Goal: Information Seeking & Learning: Find specific fact

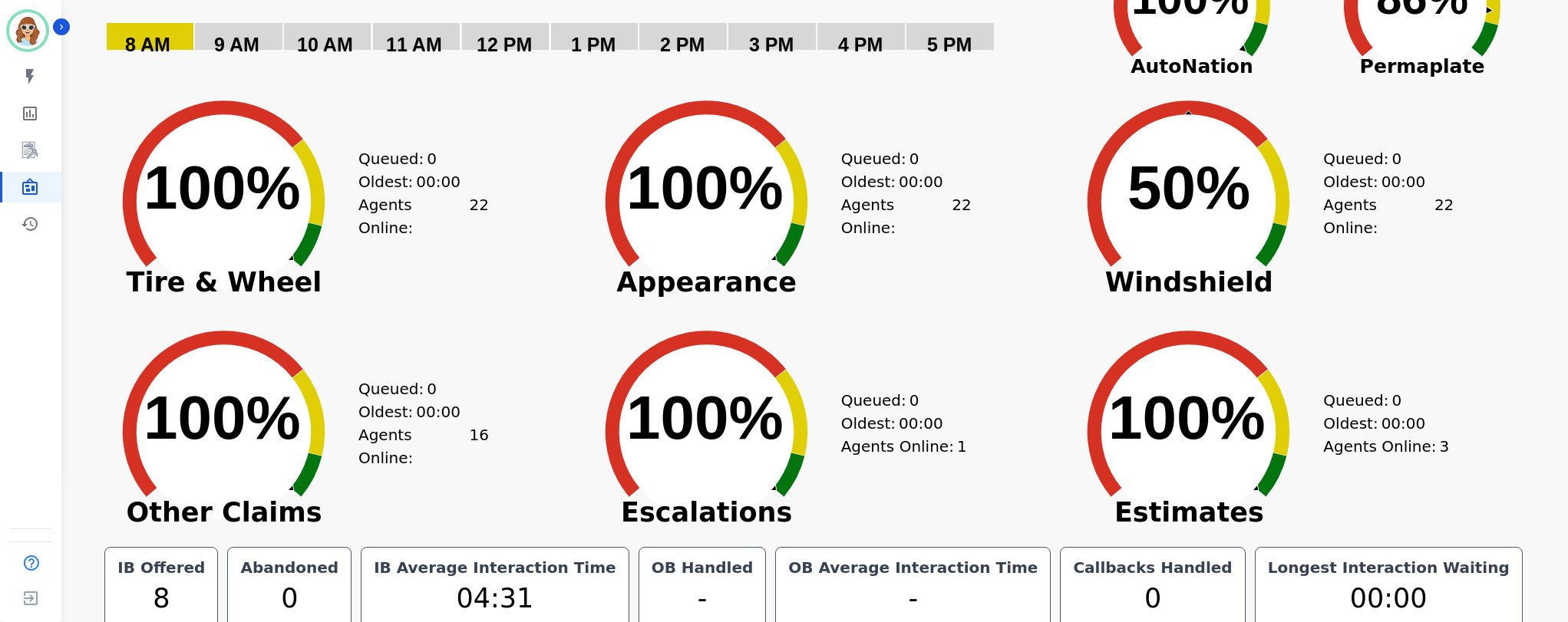
scroll to position [163, 0]
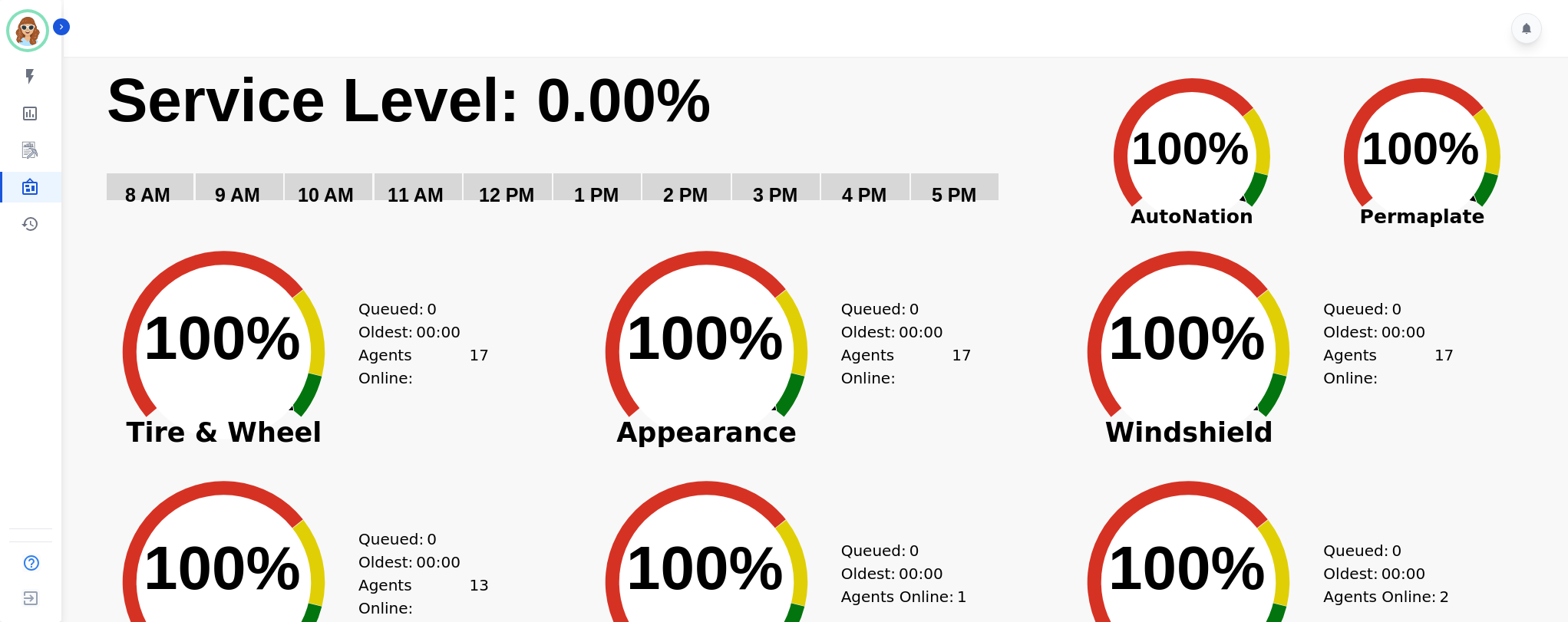
scroll to position [163, 0]
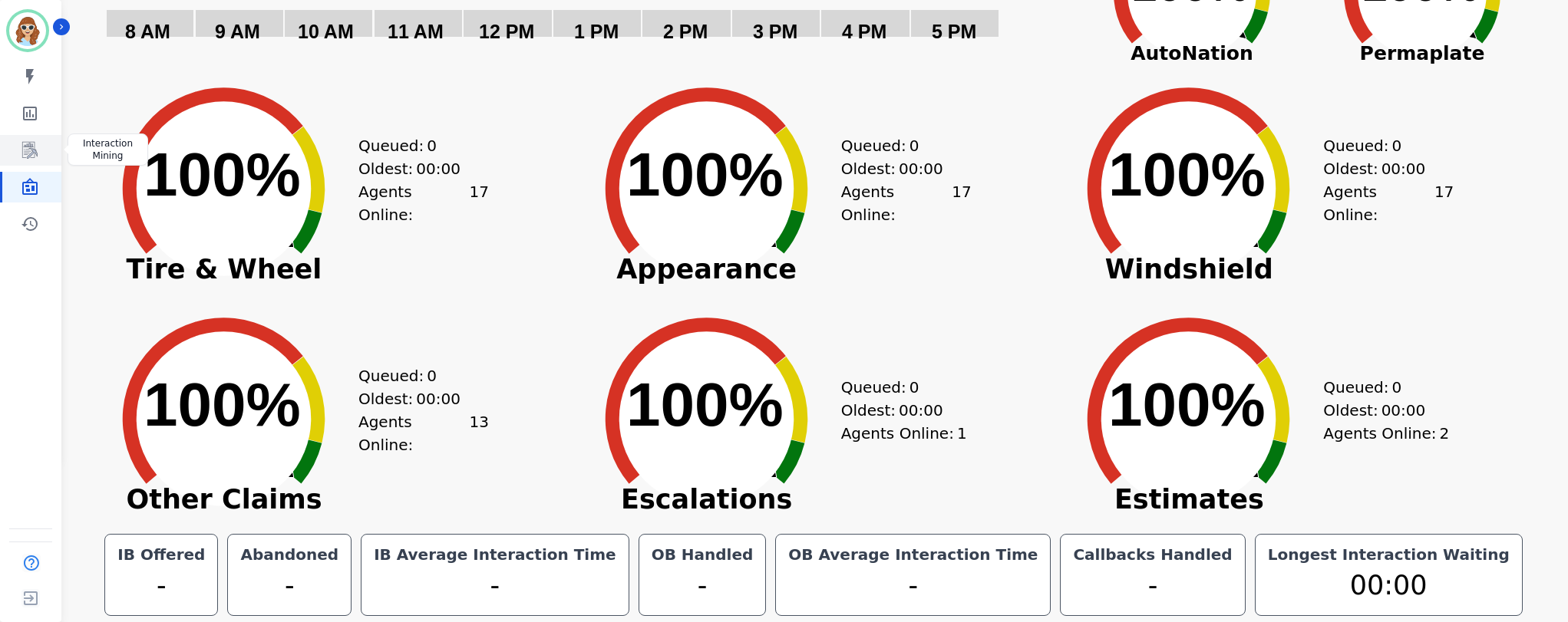
click at [30, 150] on icon "Sidebar" at bounding box center [29, 150] width 19 height 19
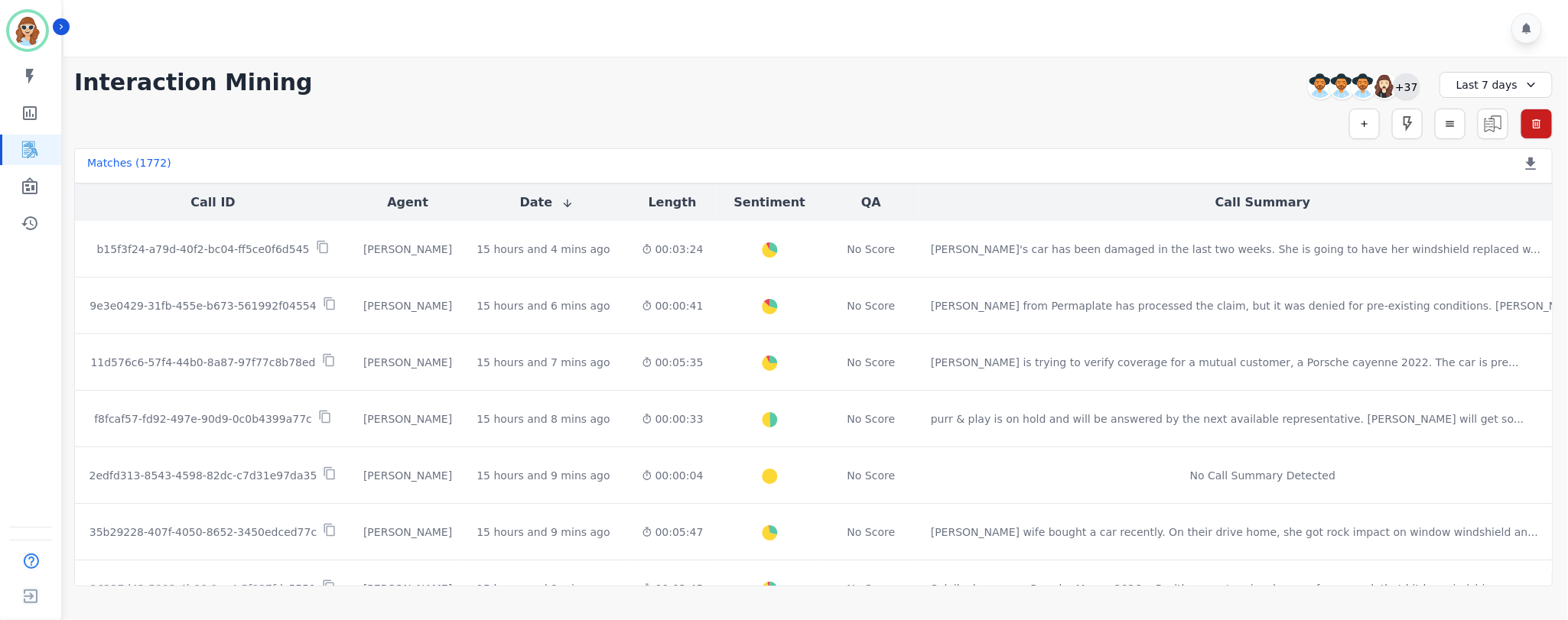
click at [1400, 87] on div "+37" at bounding box center [1406, 86] width 26 height 26
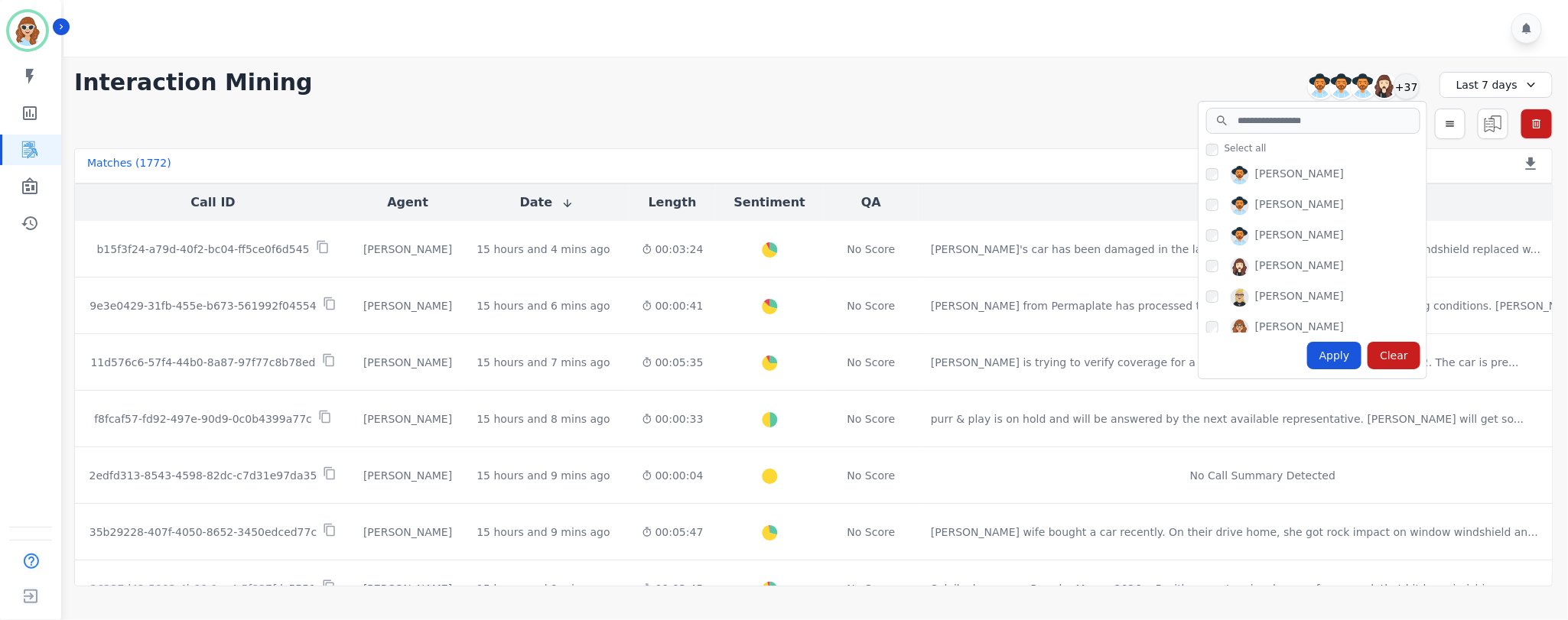
scroll to position [115, 0]
click at [1224, 180] on div "Audrey Waters" at bounding box center [1315, 186] width 220 height 24
click at [1219, 181] on div "Audrey Waters" at bounding box center [1315, 186] width 220 height 24
click at [1337, 357] on div "Apply" at bounding box center [1335, 356] width 55 height 28
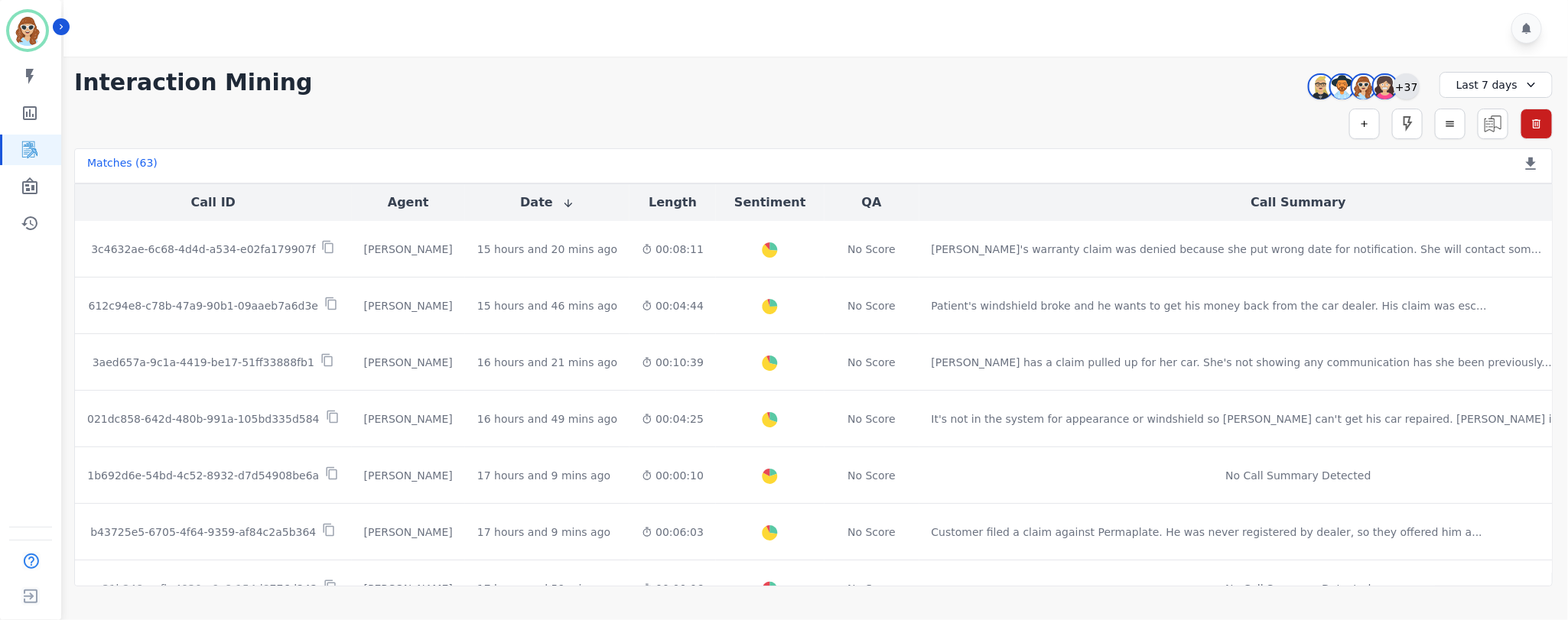
click at [1412, 85] on div "+37" at bounding box center [1406, 86] width 26 height 26
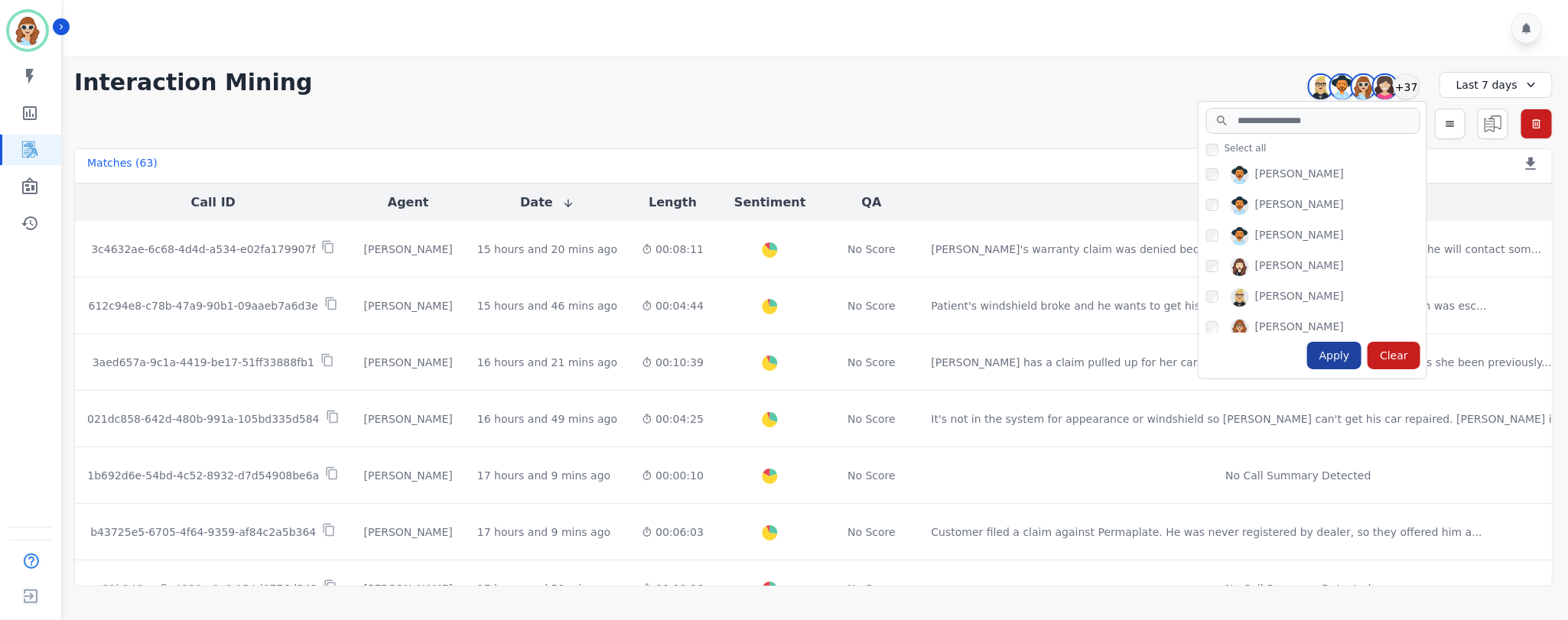
click at [1336, 357] on div "Apply" at bounding box center [1335, 356] width 55 height 28
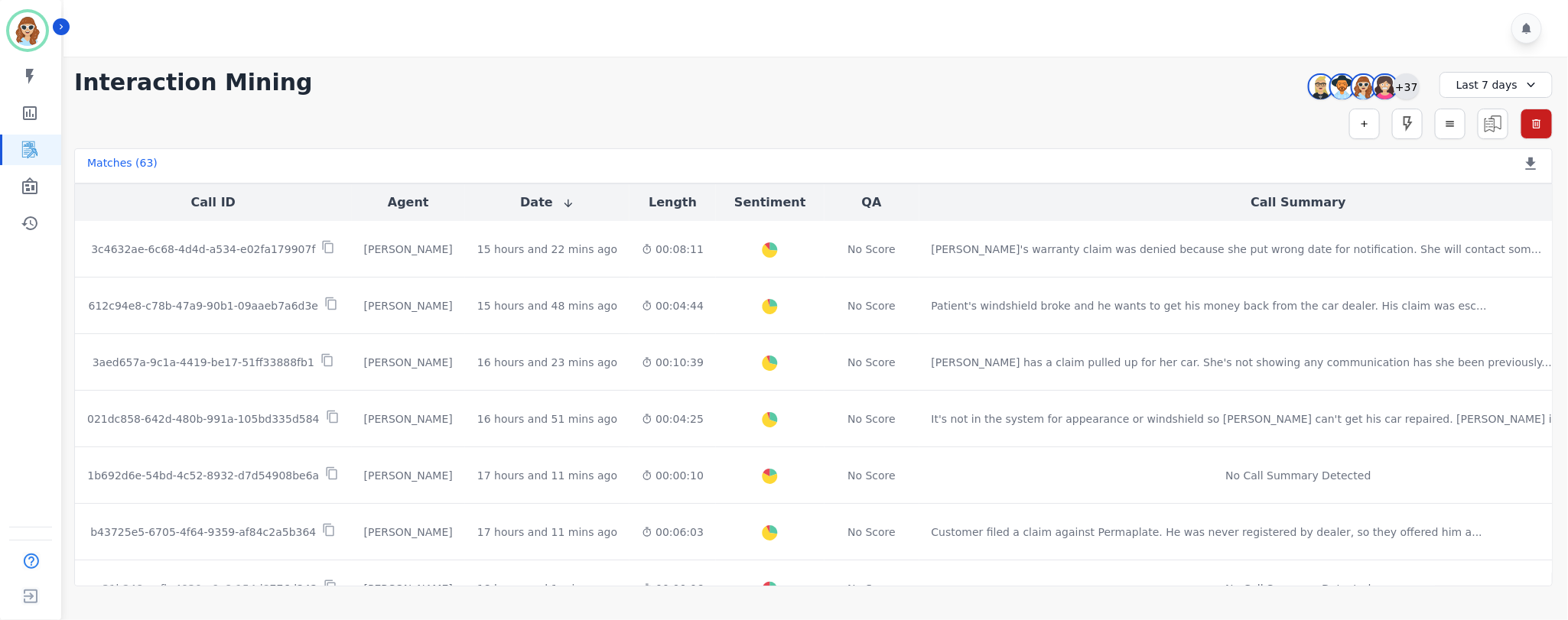
click at [1412, 85] on div "+37" at bounding box center [1406, 86] width 26 height 26
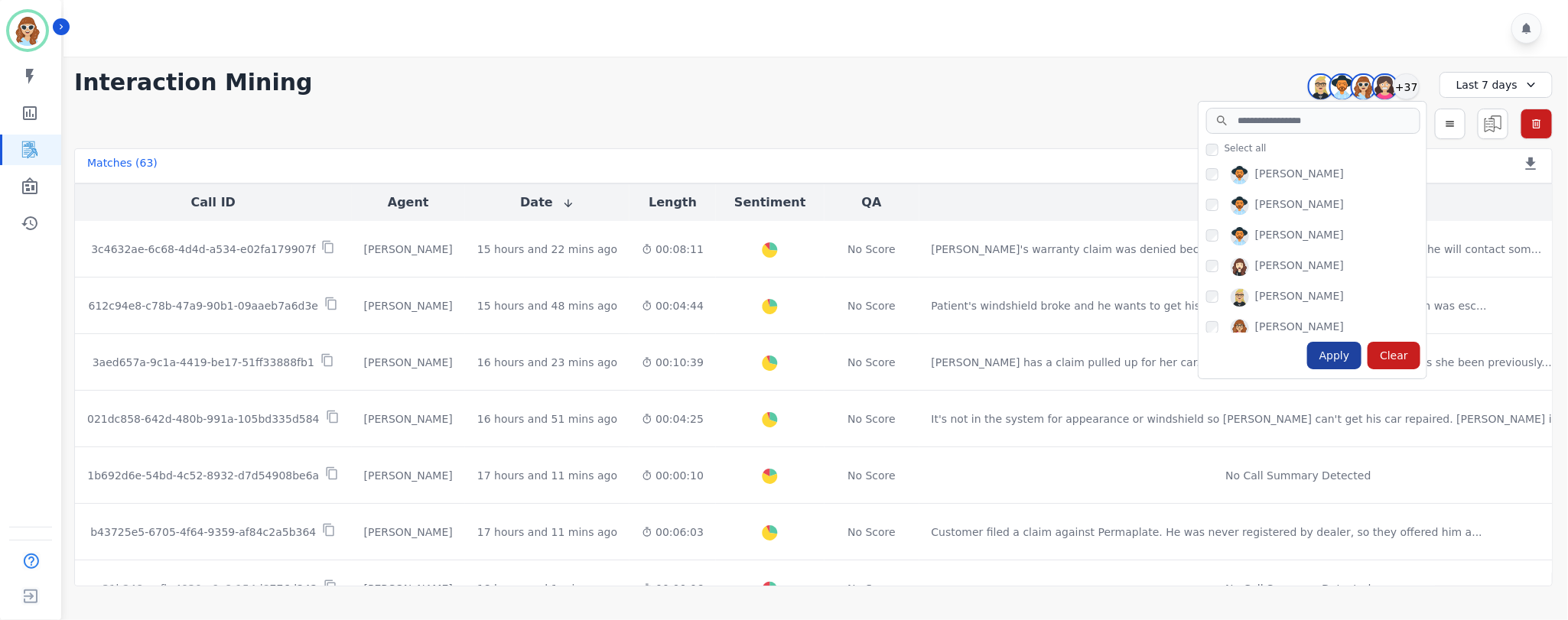
click at [1333, 351] on div "Apply" at bounding box center [1335, 356] width 55 height 28
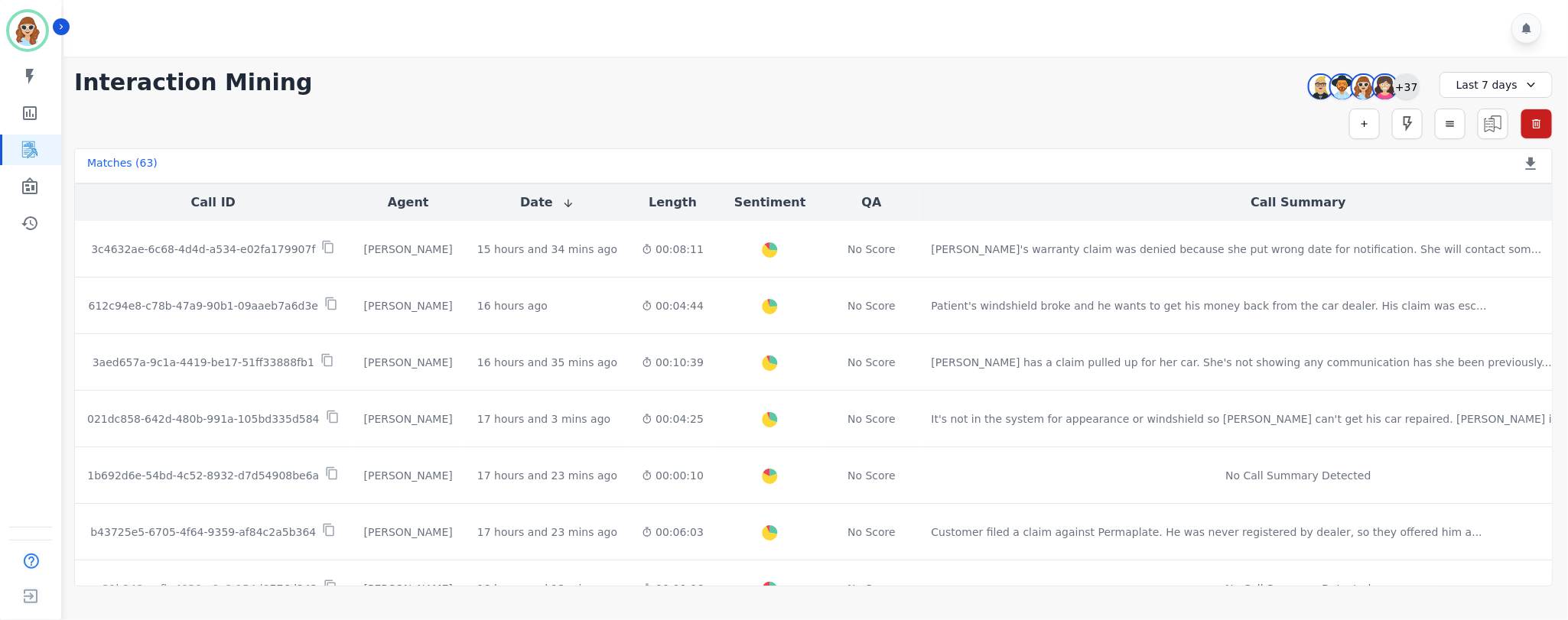
click at [1409, 93] on div "+37" at bounding box center [1406, 86] width 26 height 26
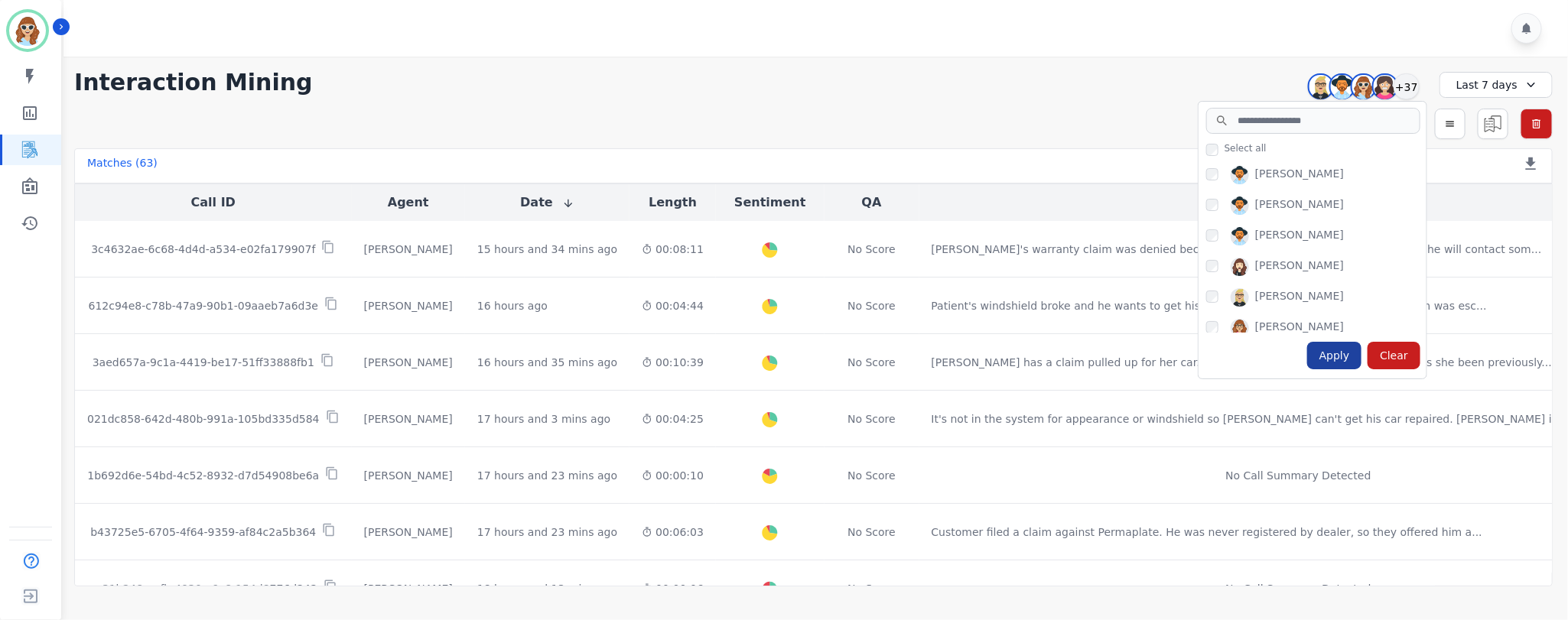
click at [1345, 353] on div "Apply" at bounding box center [1335, 356] width 55 height 28
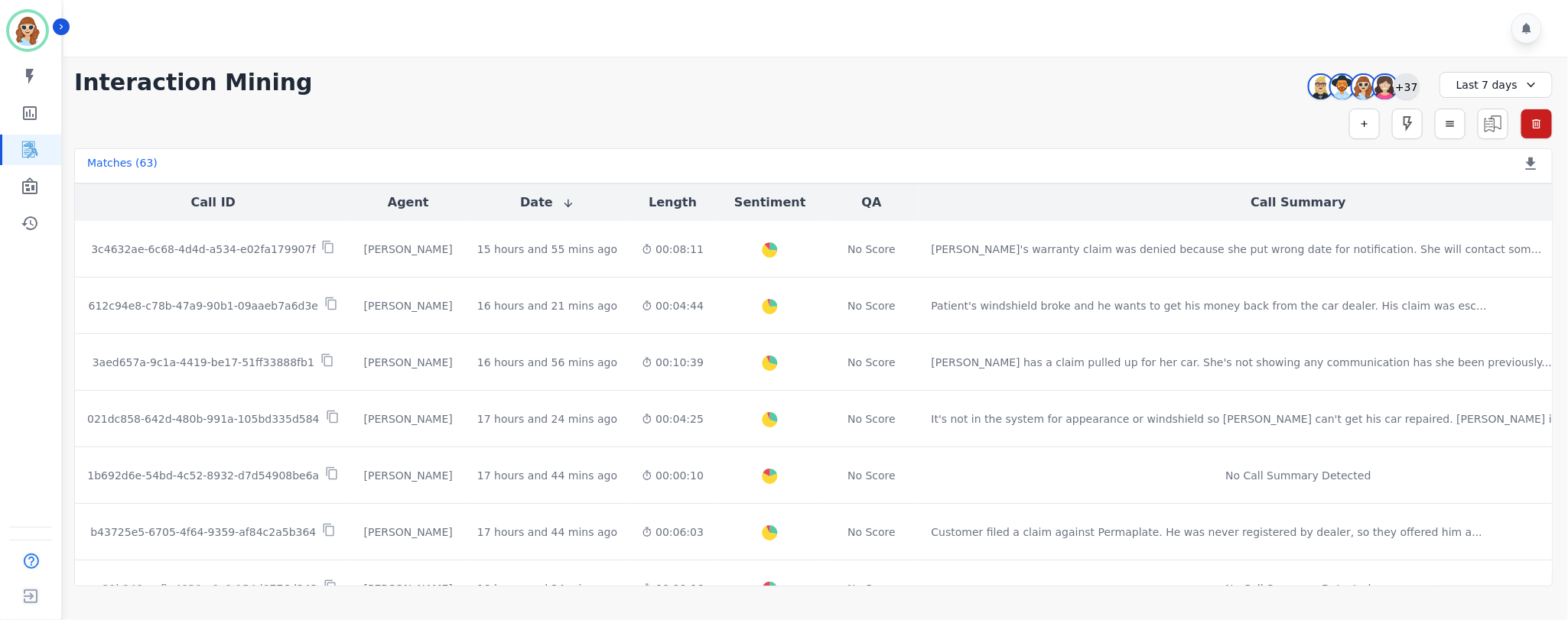
click at [1405, 84] on div "+37" at bounding box center [1406, 86] width 26 height 26
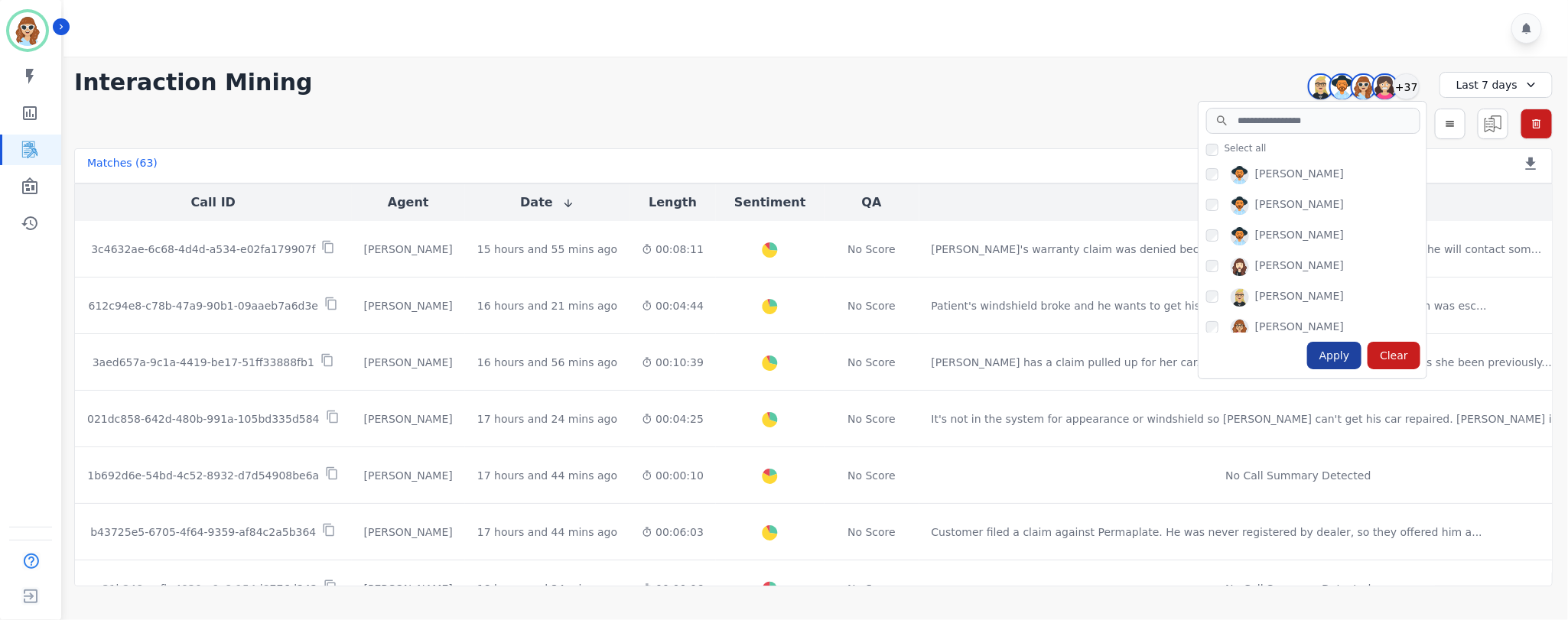
click at [1336, 360] on div "Apply" at bounding box center [1335, 356] width 55 height 28
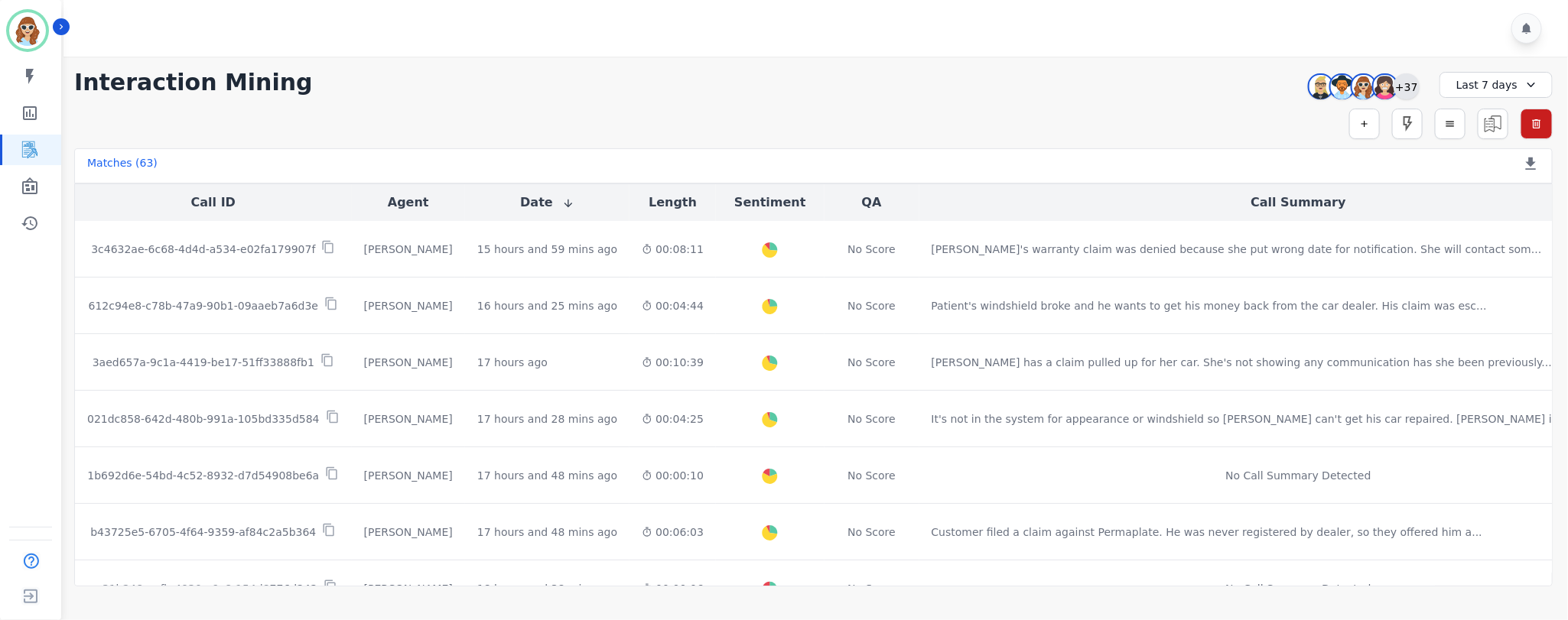
click at [1407, 83] on div "+37" at bounding box center [1406, 86] width 26 height 26
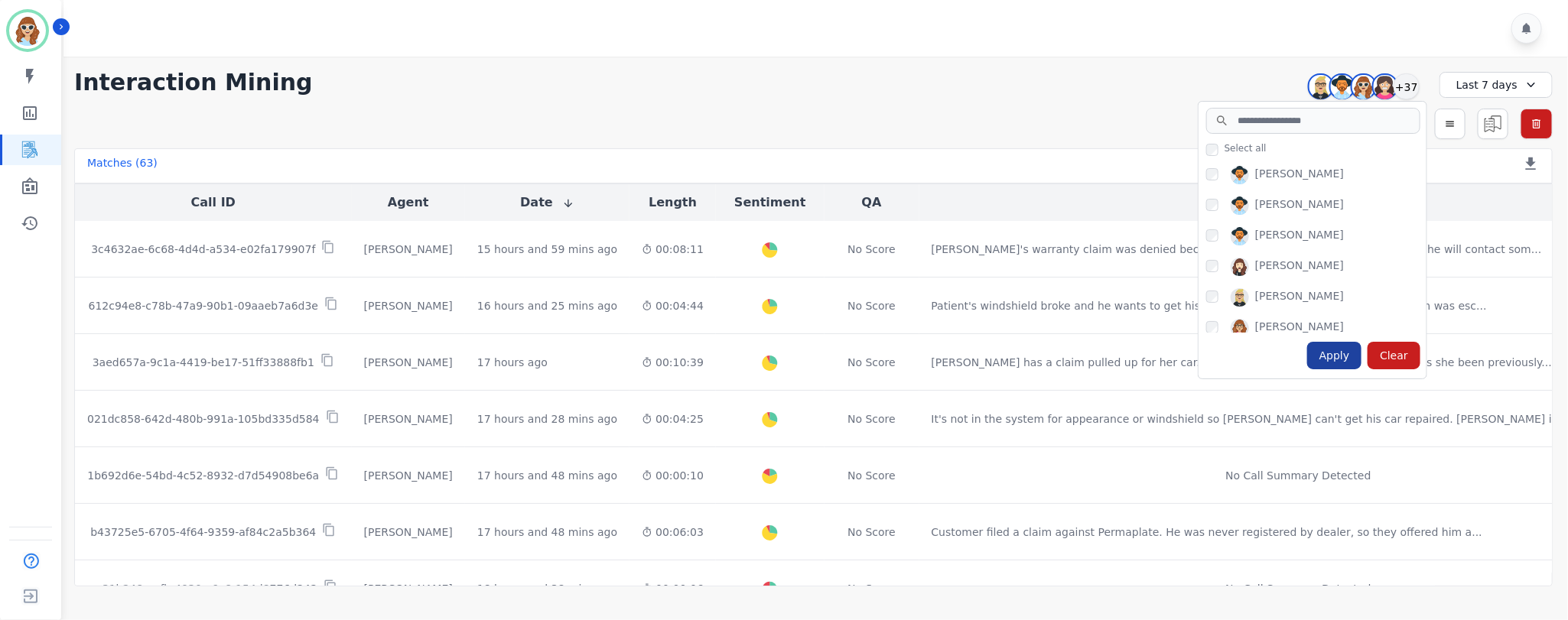
click at [1340, 360] on div "Apply" at bounding box center [1335, 356] width 55 height 28
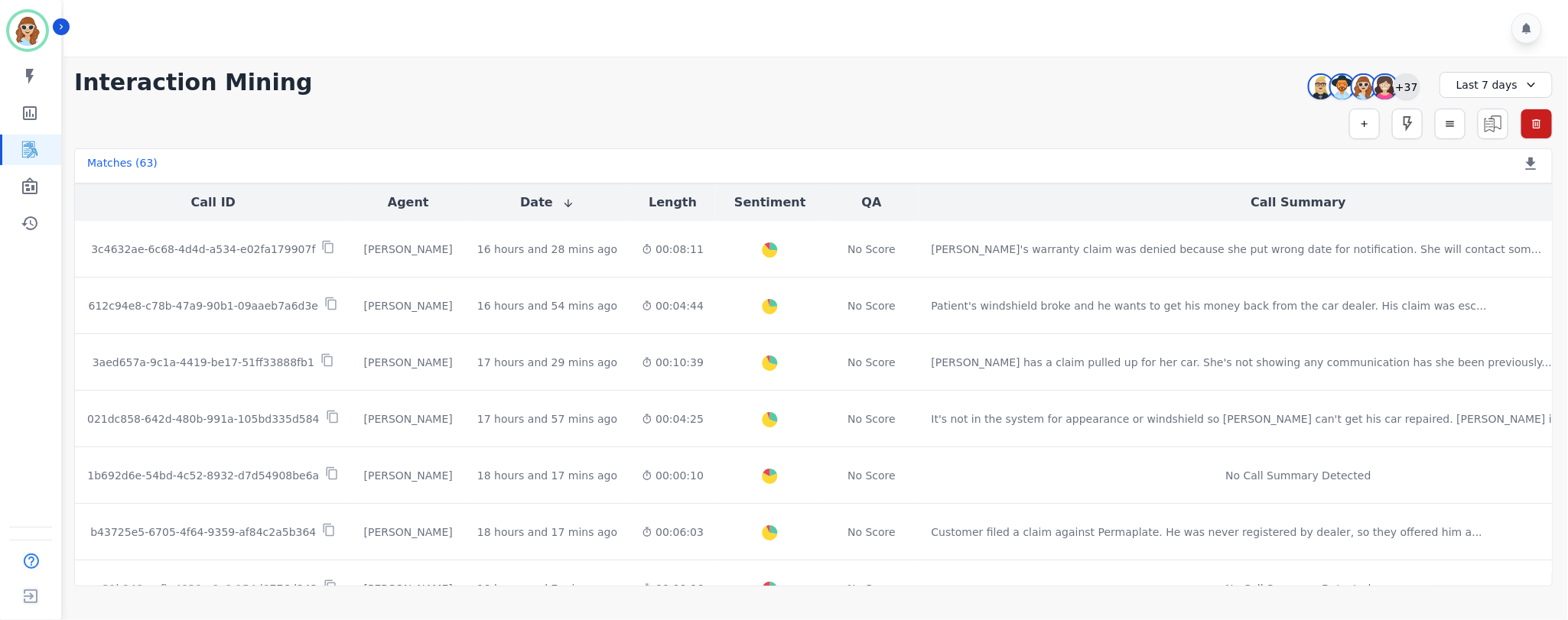
click at [1413, 85] on div "+37" at bounding box center [1406, 86] width 26 height 26
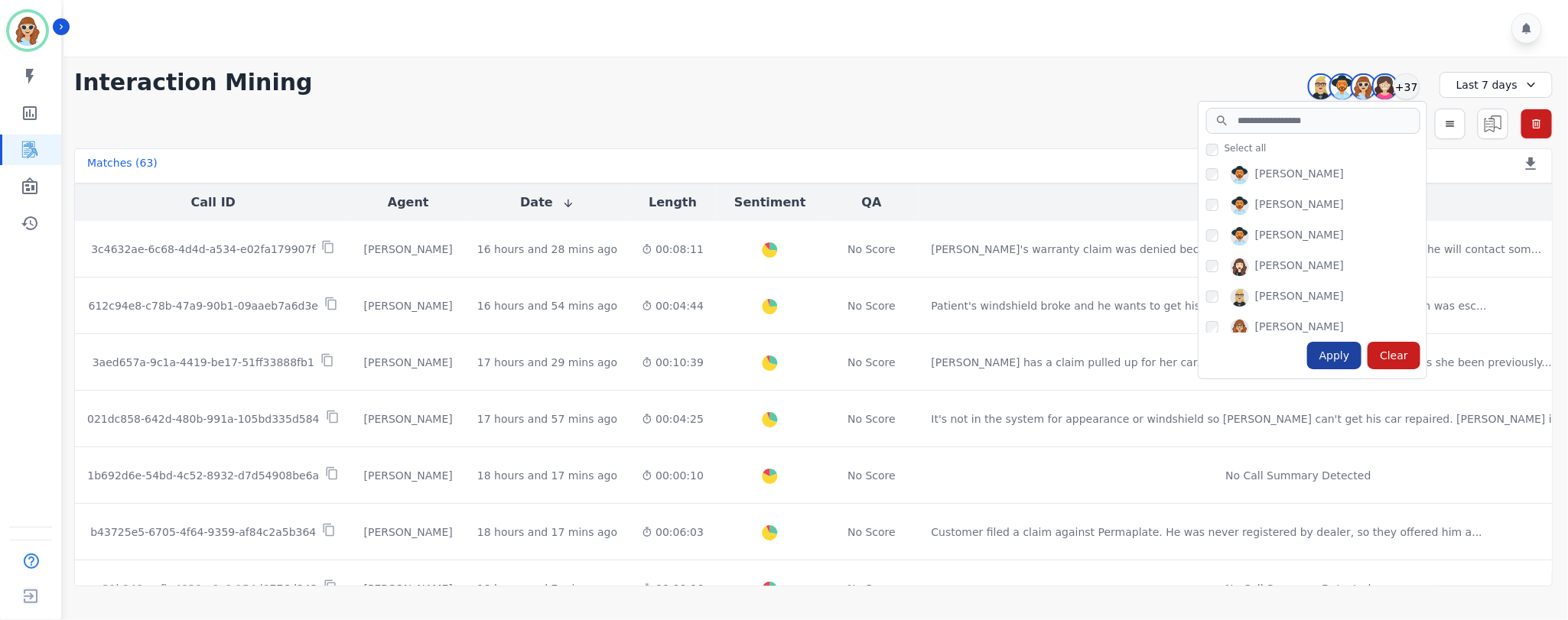
click at [1343, 358] on div "Apply" at bounding box center [1335, 356] width 55 height 28
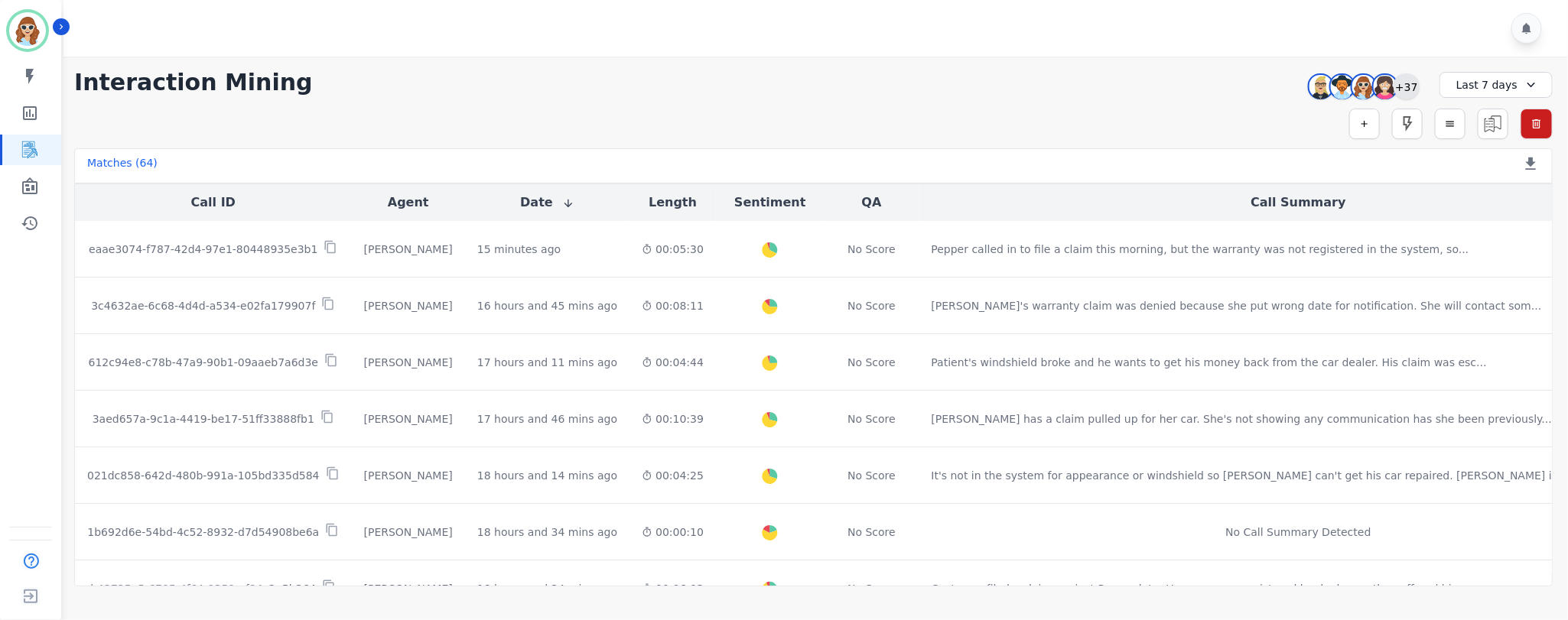
click at [1415, 81] on div "+37" at bounding box center [1406, 86] width 26 height 26
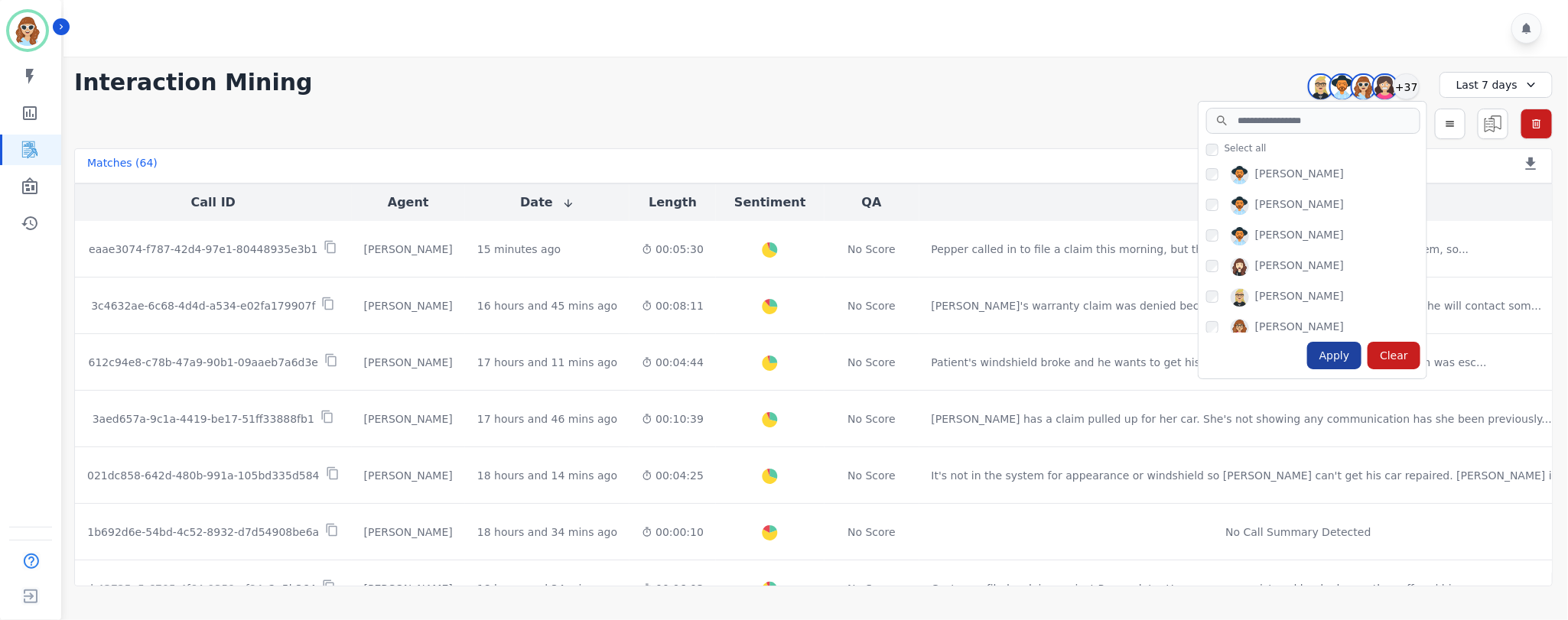
click at [1343, 358] on div "Apply" at bounding box center [1335, 356] width 55 height 28
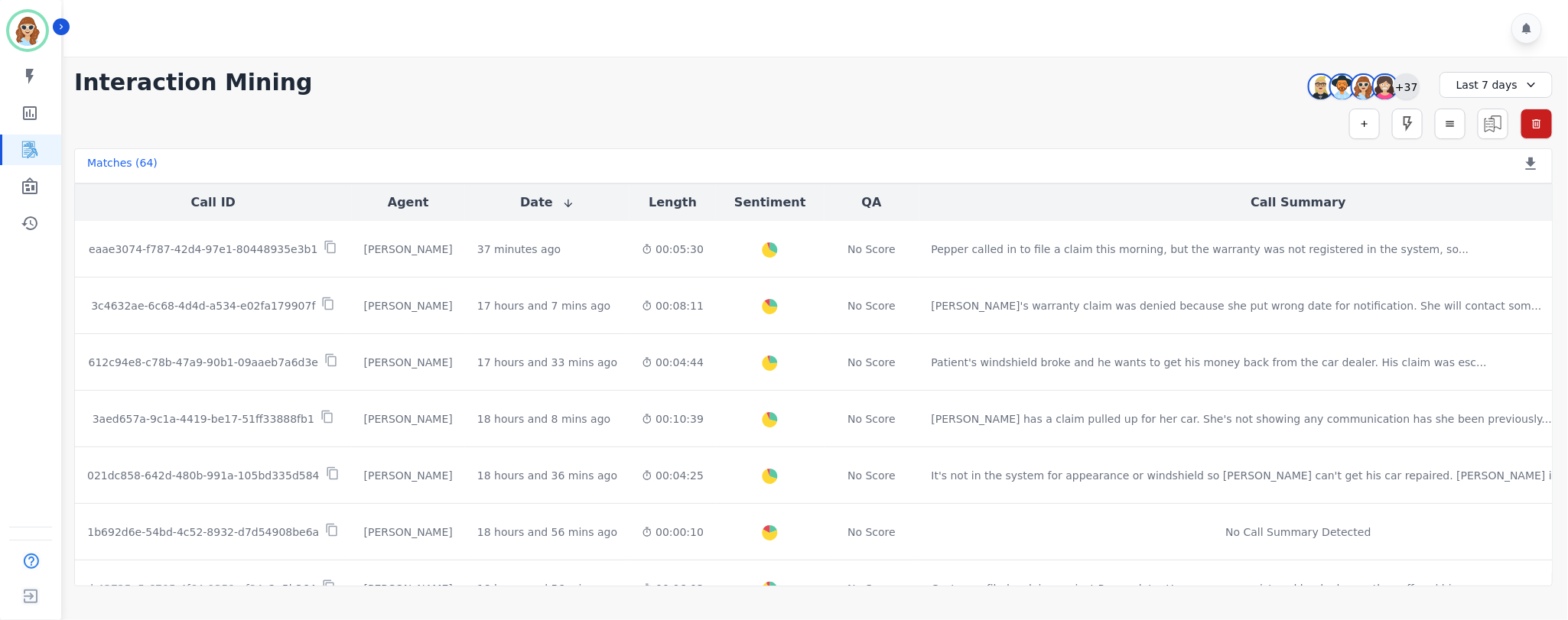
click at [1406, 88] on div "+37" at bounding box center [1406, 86] width 26 height 26
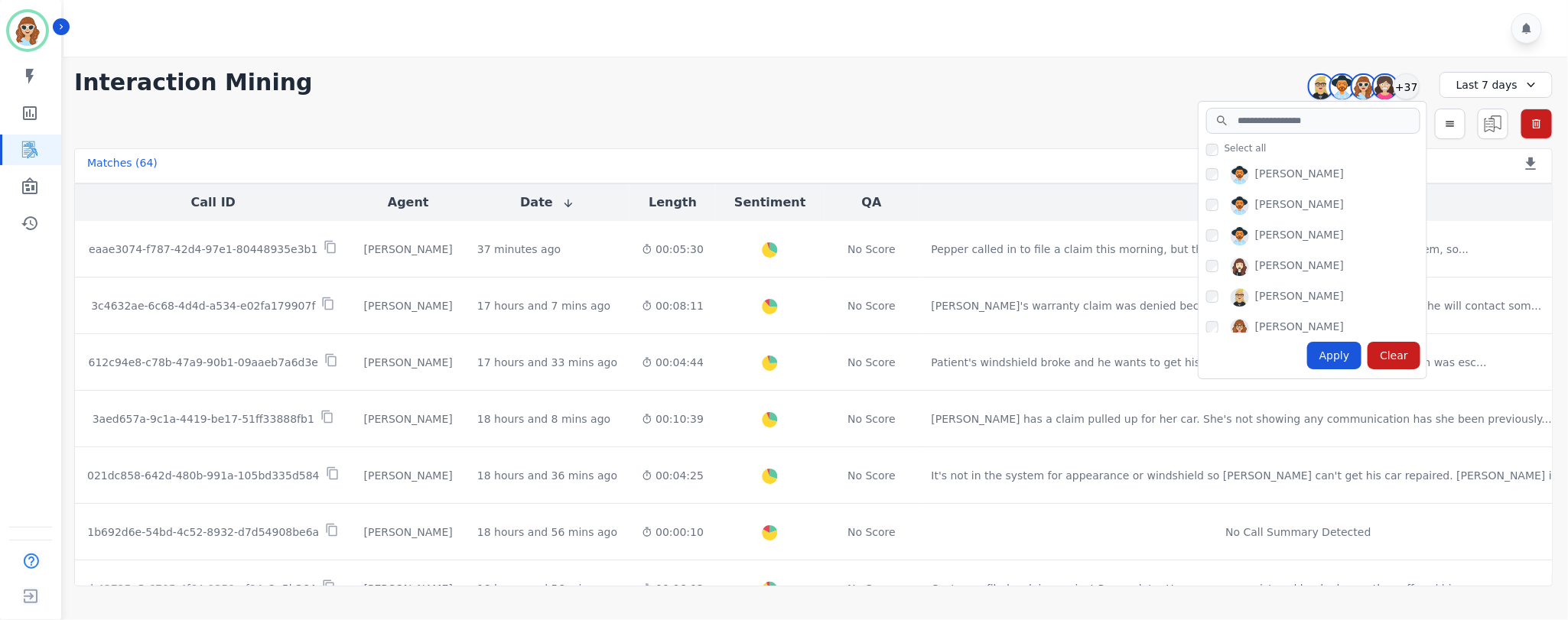
drag, startPoint x: 1337, startPoint y: 365, endPoint x: 1340, endPoint y: 349, distance: 16.3
click at [1336, 365] on div "Apply" at bounding box center [1335, 356] width 55 height 28
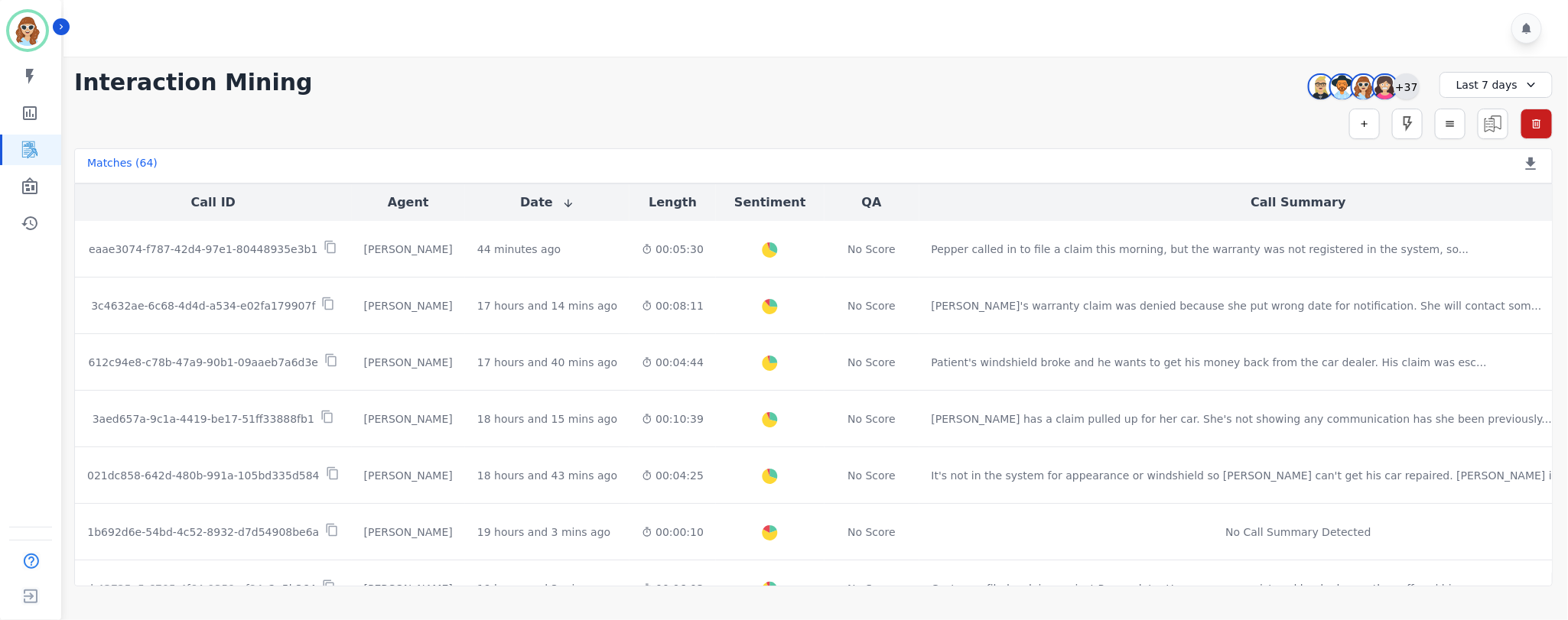
click at [1411, 83] on div "+37" at bounding box center [1406, 86] width 26 height 26
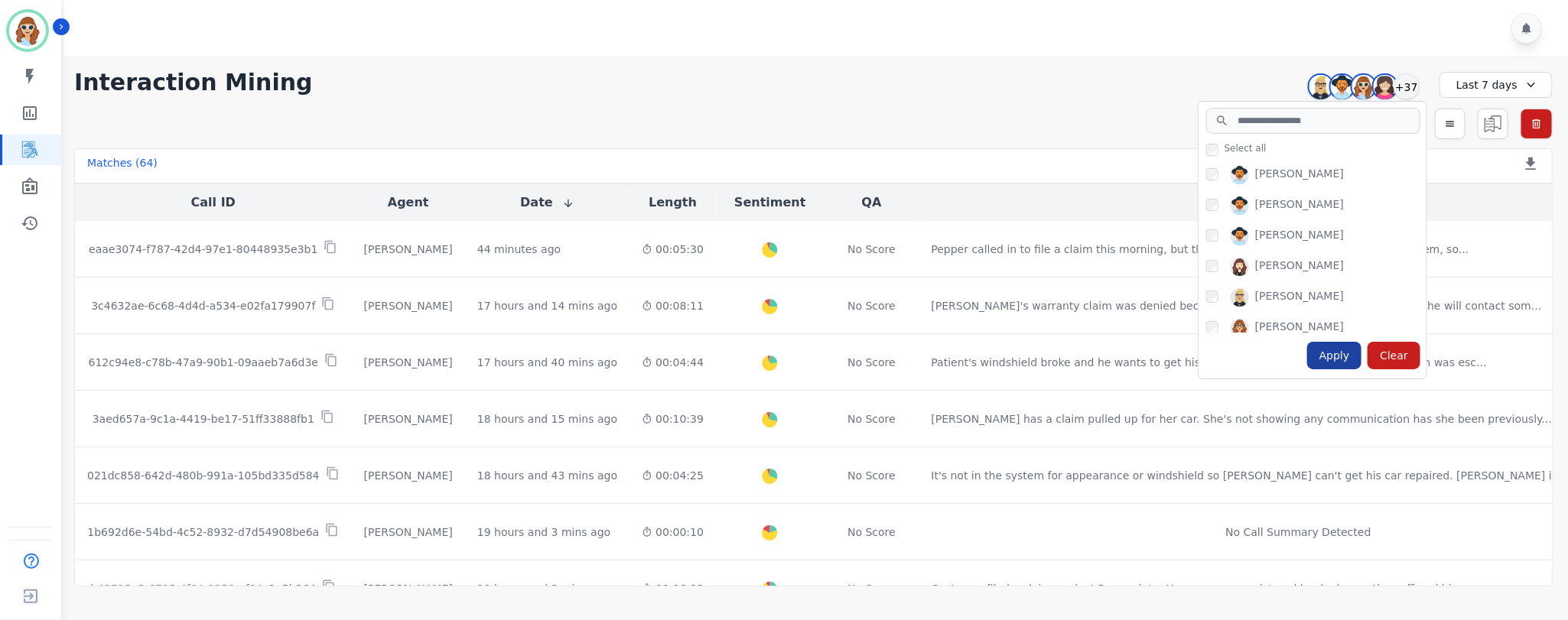
click at [1342, 352] on div "Apply" at bounding box center [1335, 356] width 55 height 28
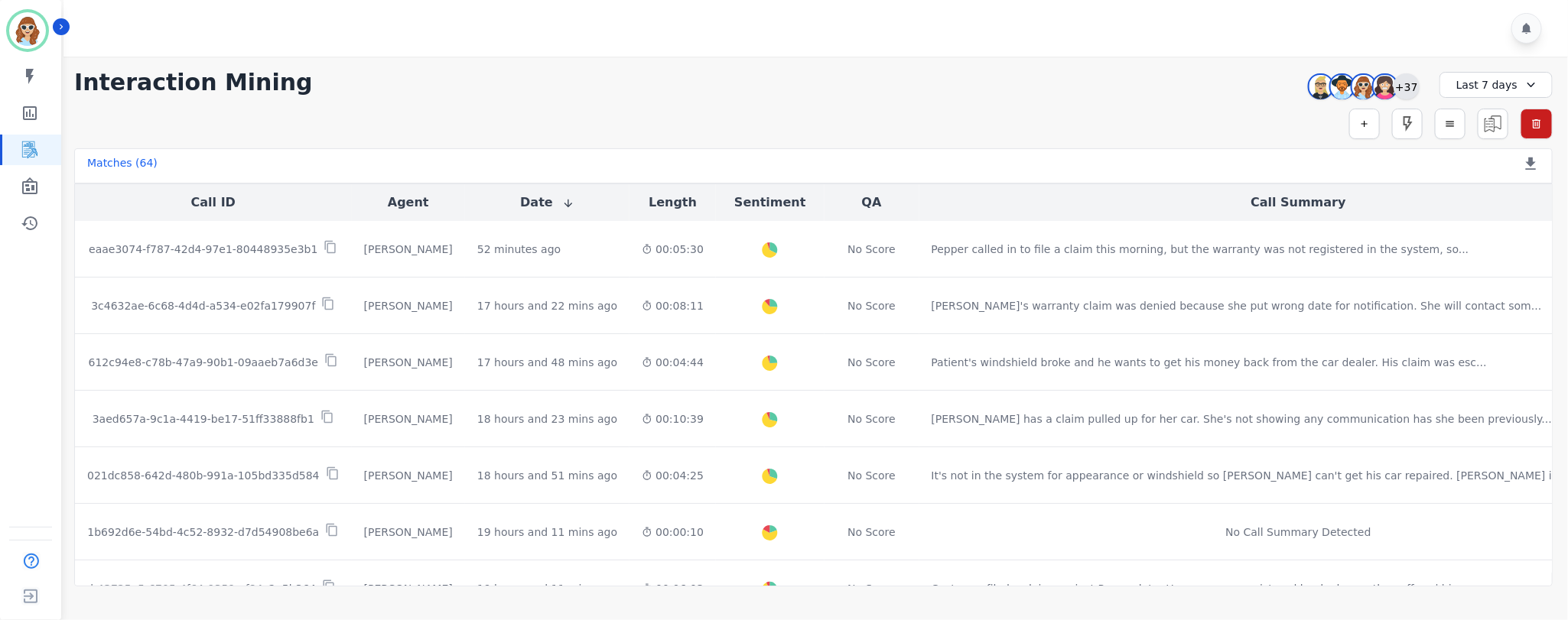
click at [1410, 84] on div "+37" at bounding box center [1406, 86] width 26 height 26
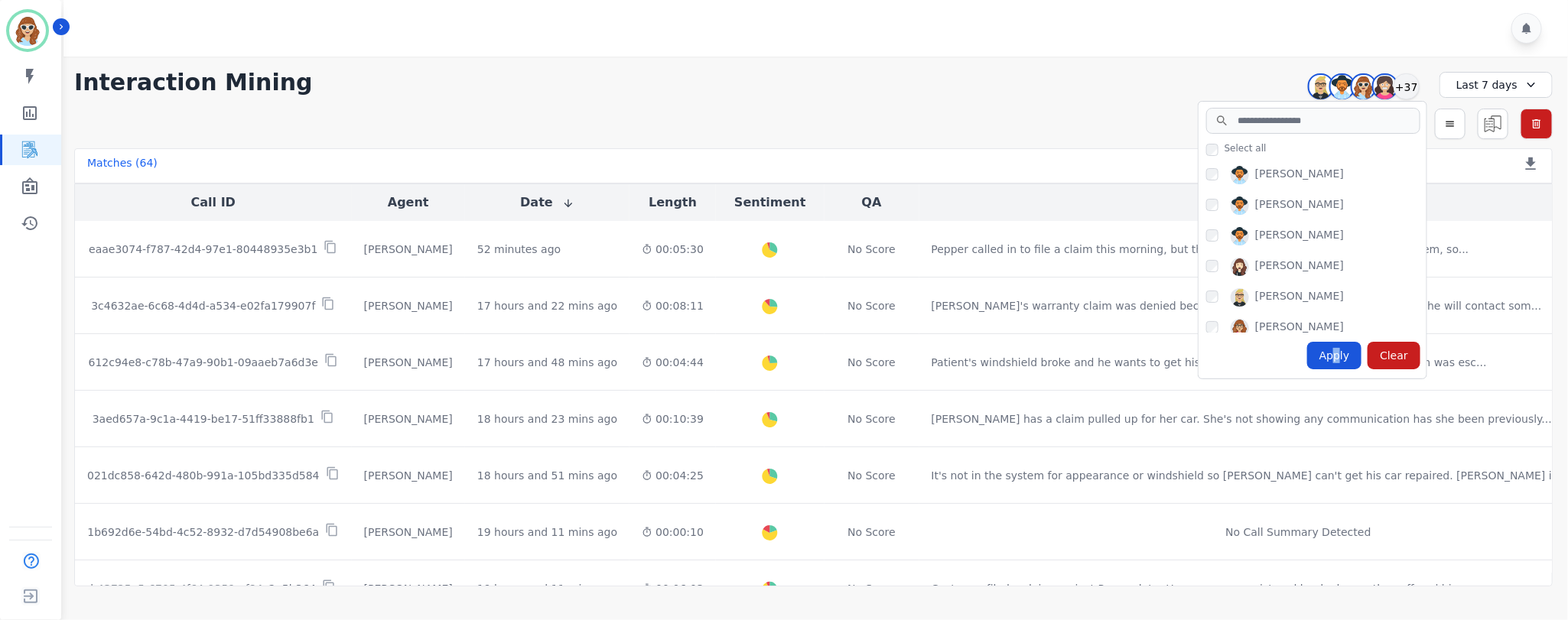
click at [1345, 356] on div "Apply" at bounding box center [1335, 356] width 55 height 28
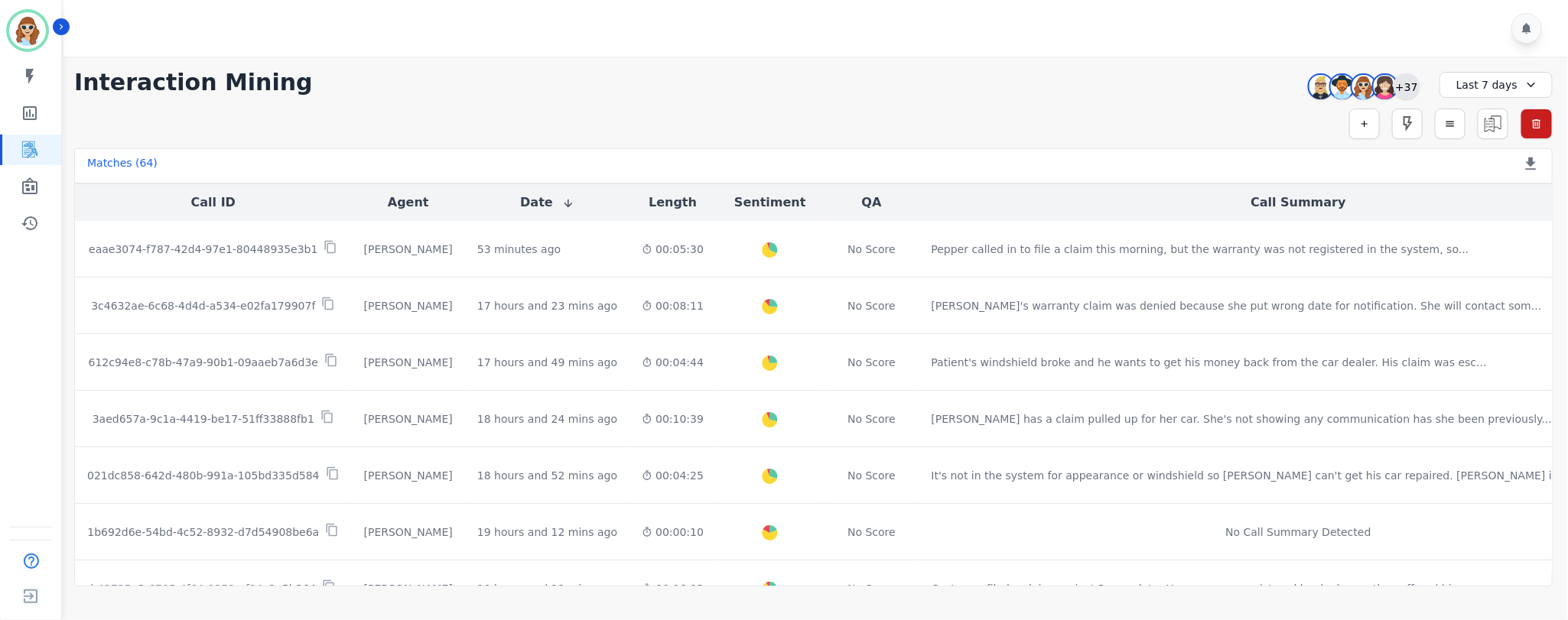
click at [1404, 87] on div "+37" at bounding box center [1406, 86] width 26 height 26
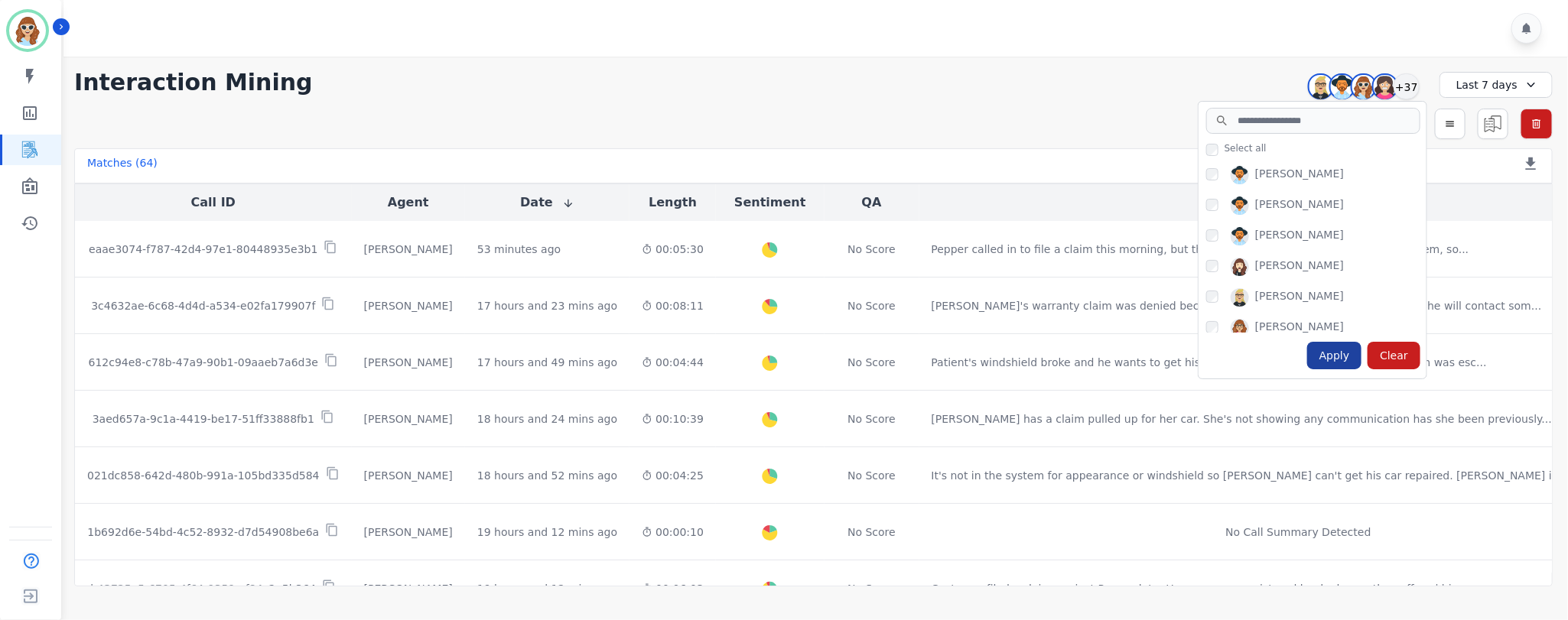
click at [1347, 353] on div "Apply" at bounding box center [1335, 356] width 55 height 28
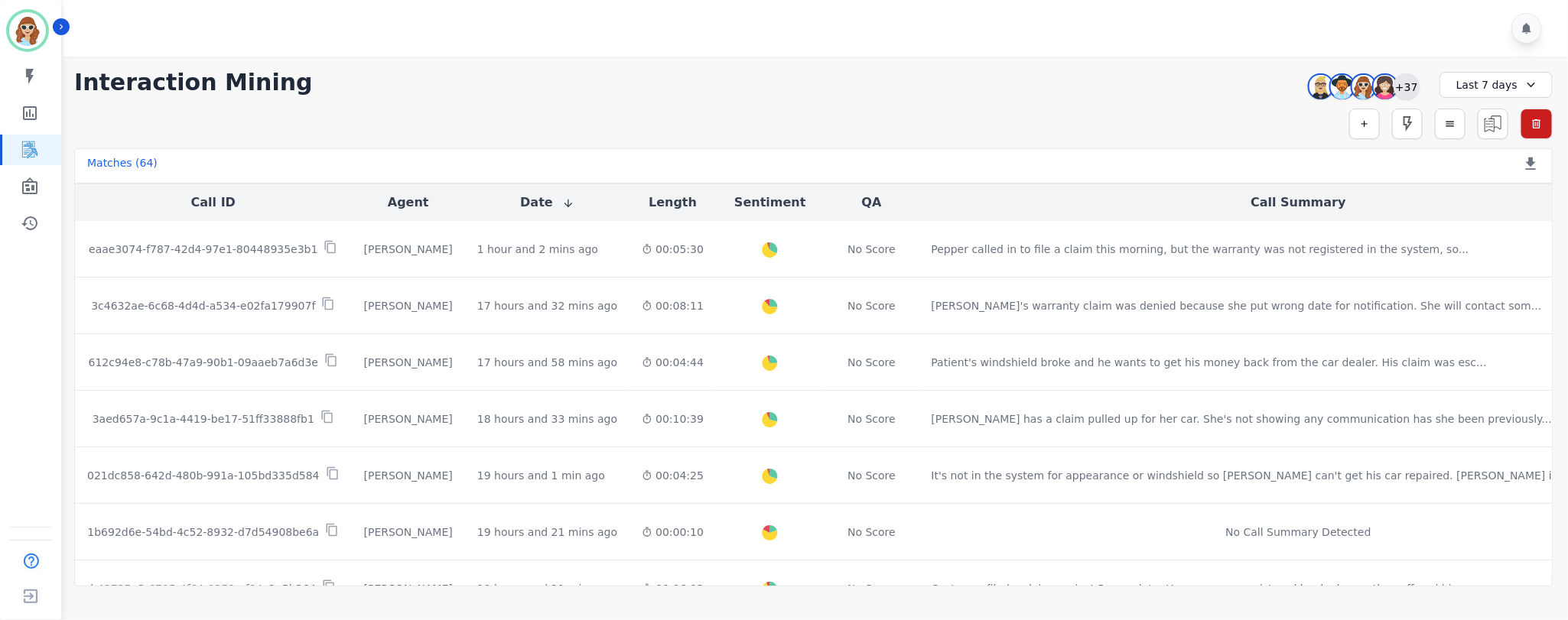
click at [1404, 87] on div "+37" at bounding box center [1406, 86] width 26 height 26
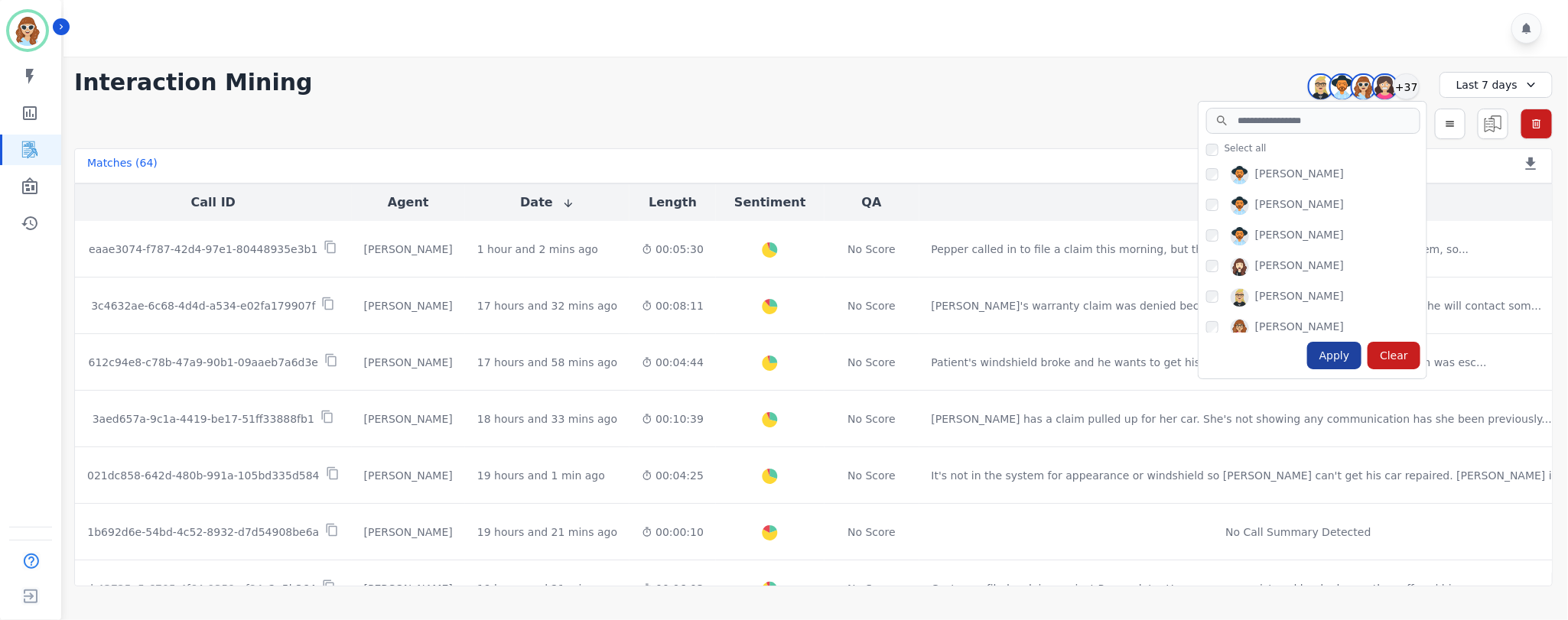
click at [1341, 352] on div "Apply" at bounding box center [1335, 356] width 55 height 28
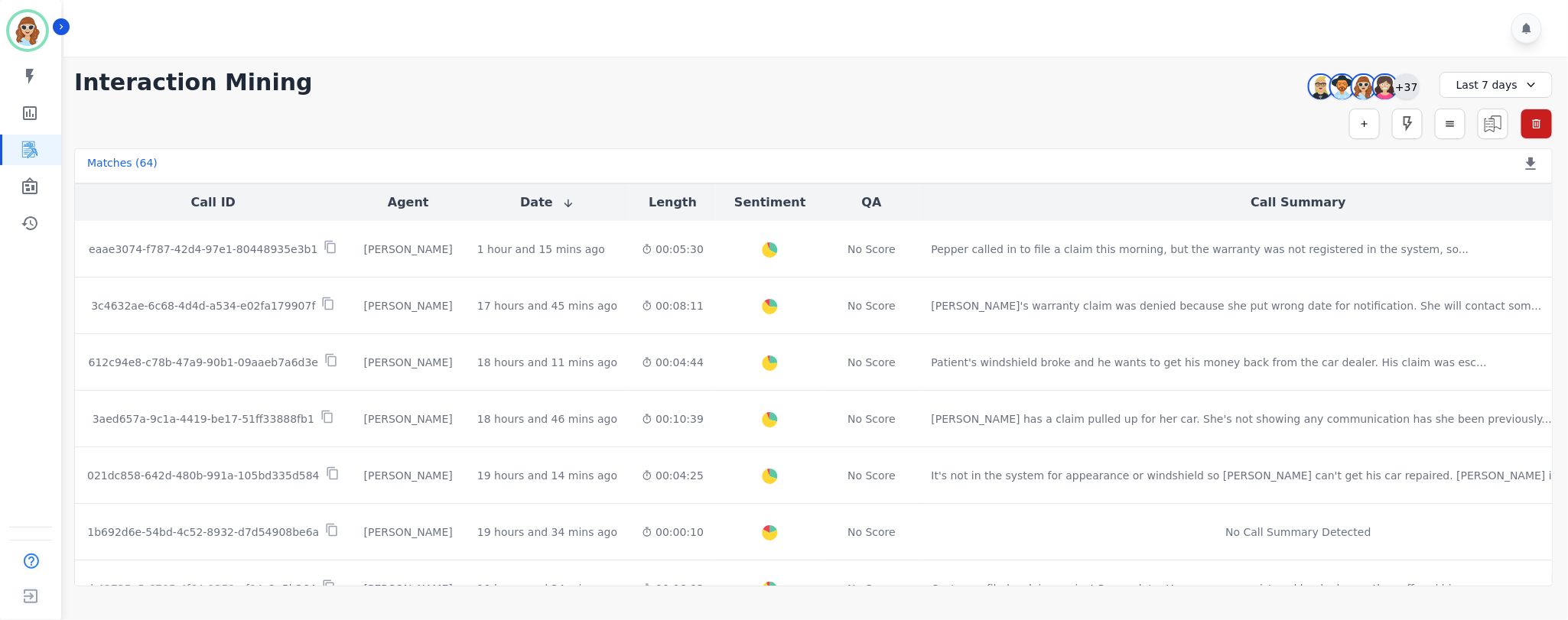
click at [1399, 95] on div "+37" at bounding box center [1406, 86] width 26 height 26
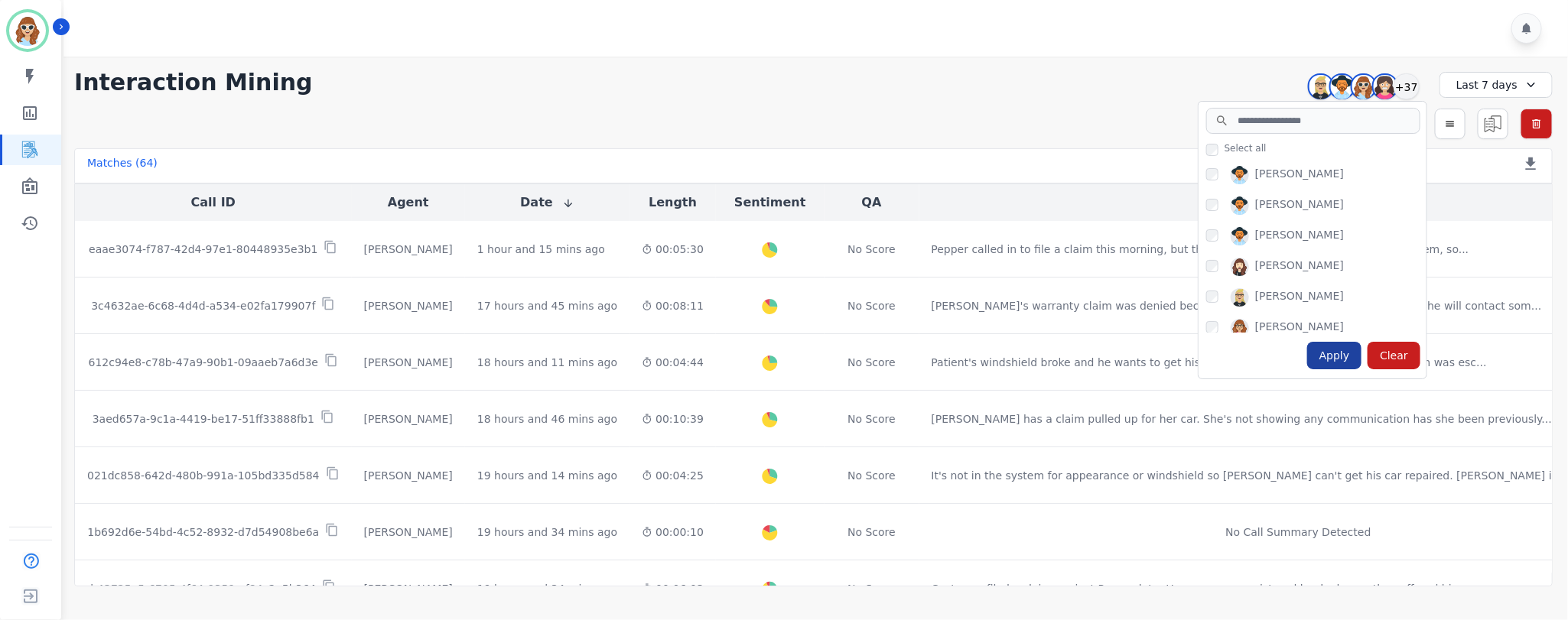
click at [1336, 351] on div "Apply" at bounding box center [1335, 356] width 55 height 28
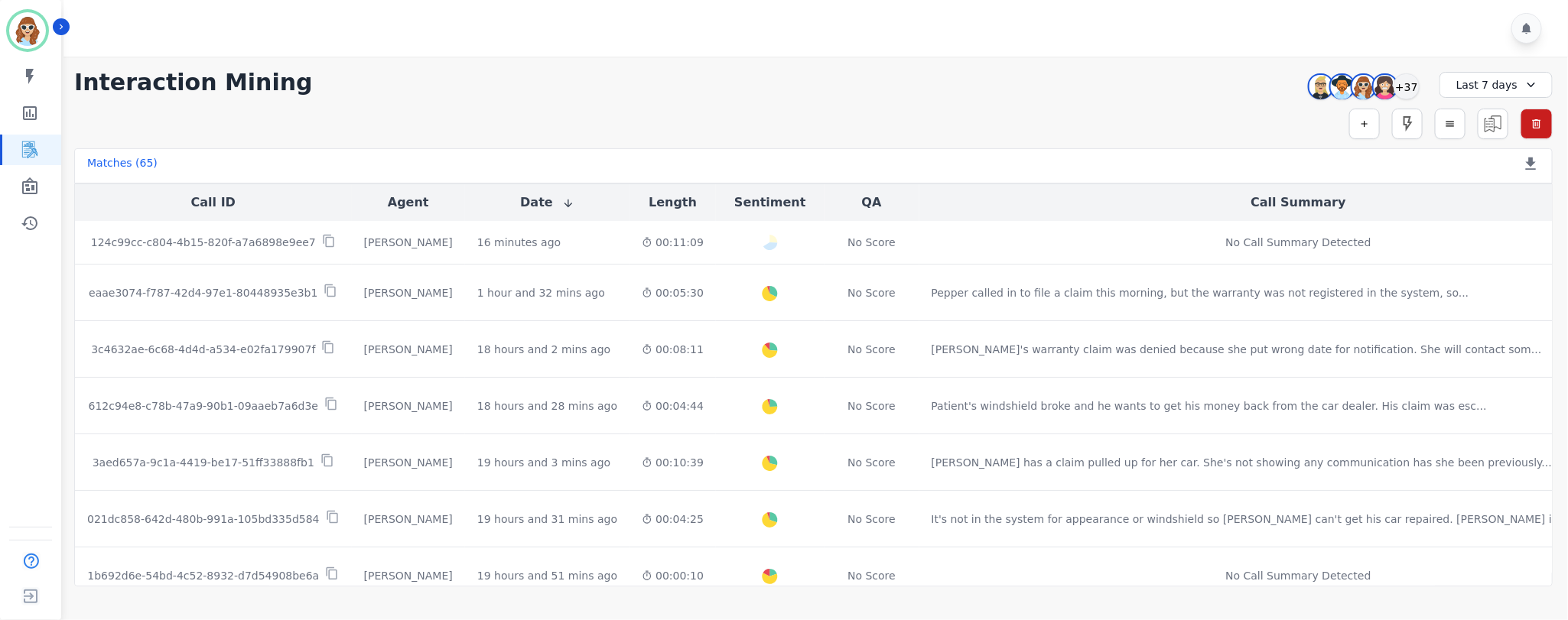
click at [1420, 85] on div "Audrey Waters Patience Mattingly Sadie Harrie Starlene Spencer +37" at bounding box center [1361, 86] width 132 height 29
click at [1406, 92] on div "+37" at bounding box center [1406, 86] width 26 height 26
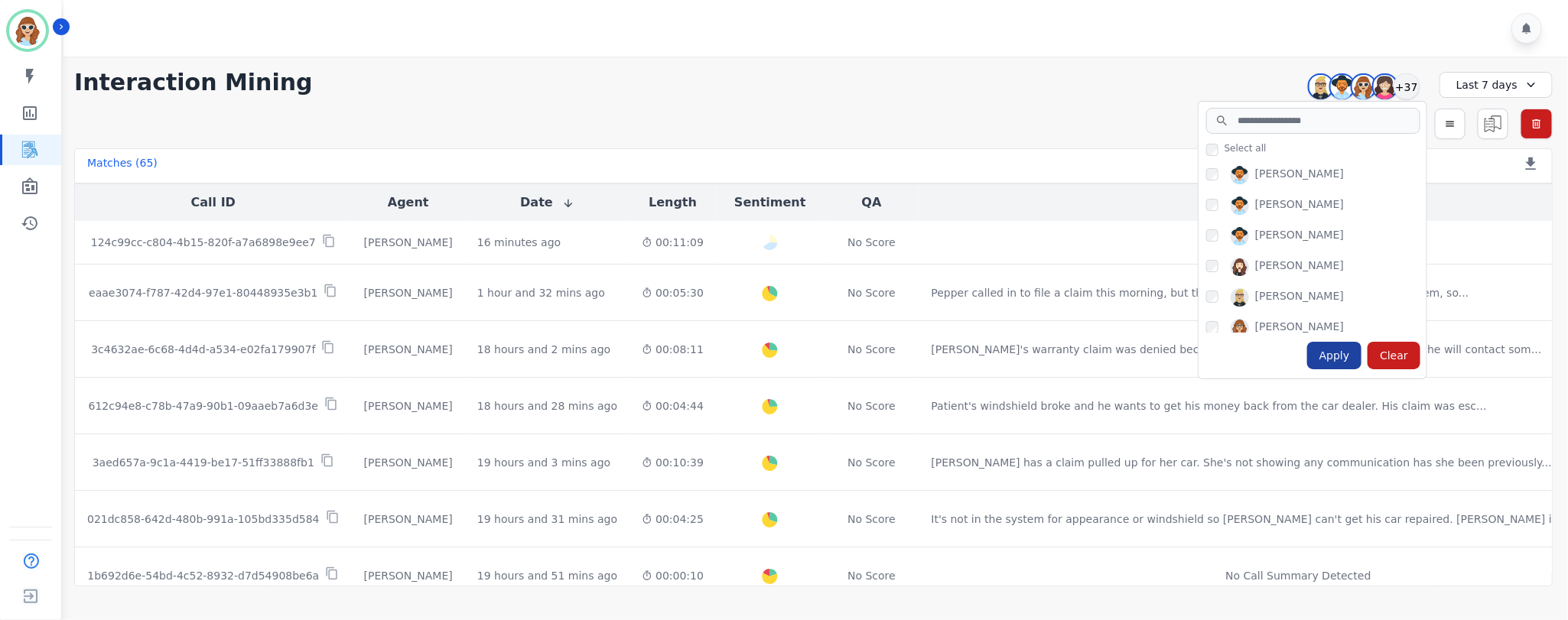
click at [1345, 358] on div "Apply" at bounding box center [1335, 356] width 55 height 28
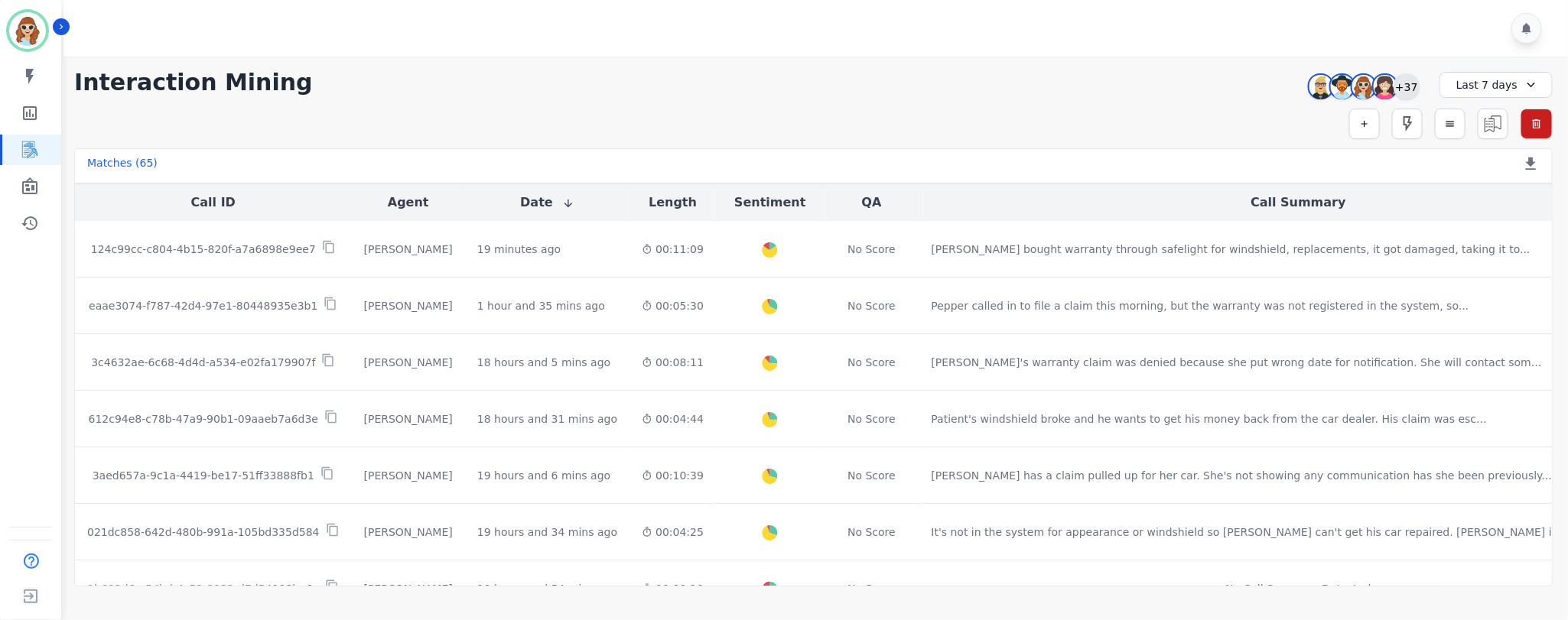
click at [1411, 81] on div "+37" at bounding box center [1406, 86] width 26 height 26
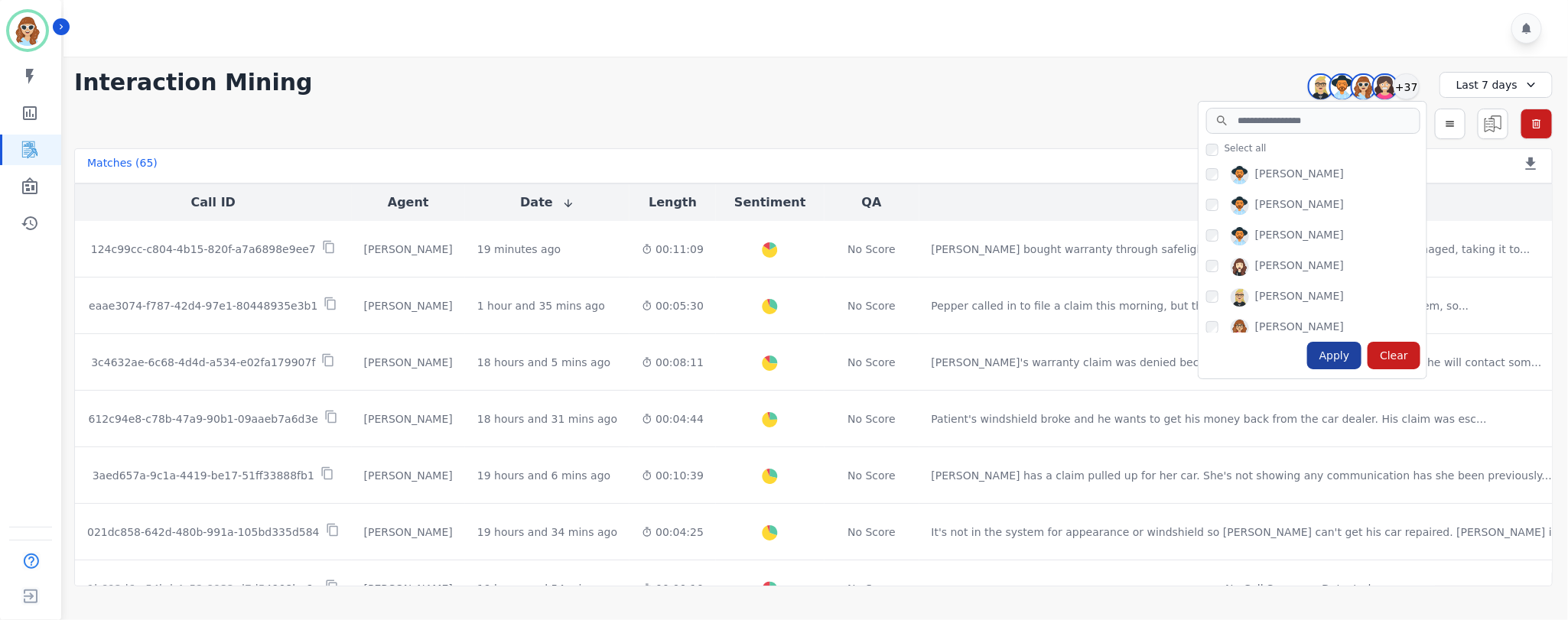
click at [1333, 363] on div "Apply" at bounding box center [1335, 356] width 55 height 28
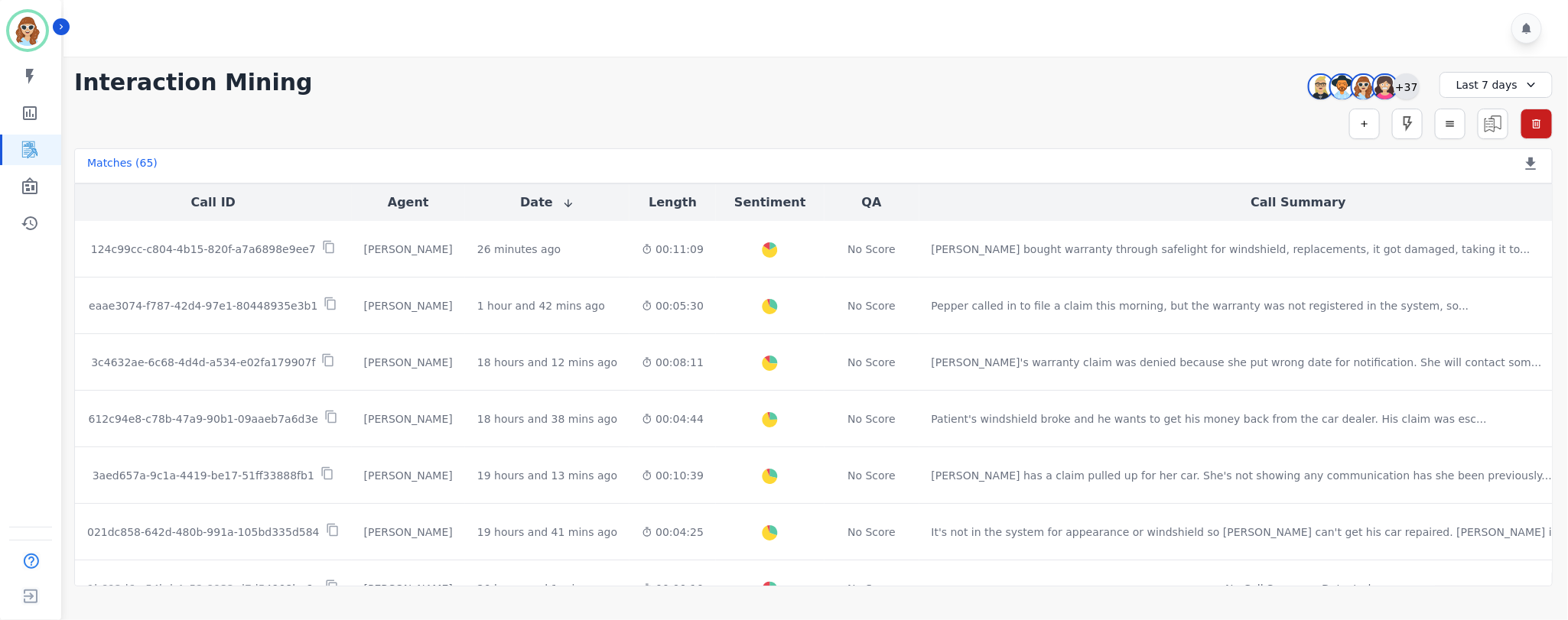
click at [1410, 87] on div "+37" at bounding box center [1406, 86] width 26 height 26
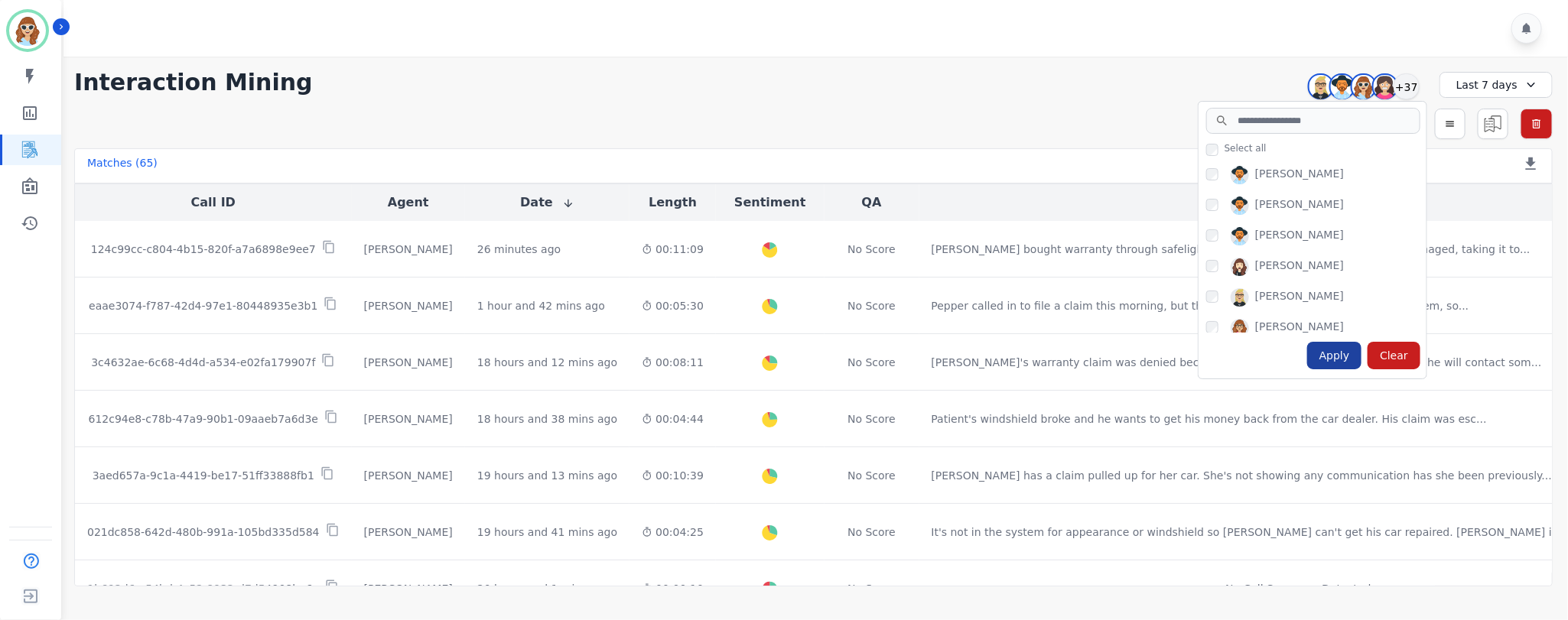
click at [1334, 353] on div "Apply" at bounding box center [1335, 356] width 55 height 28
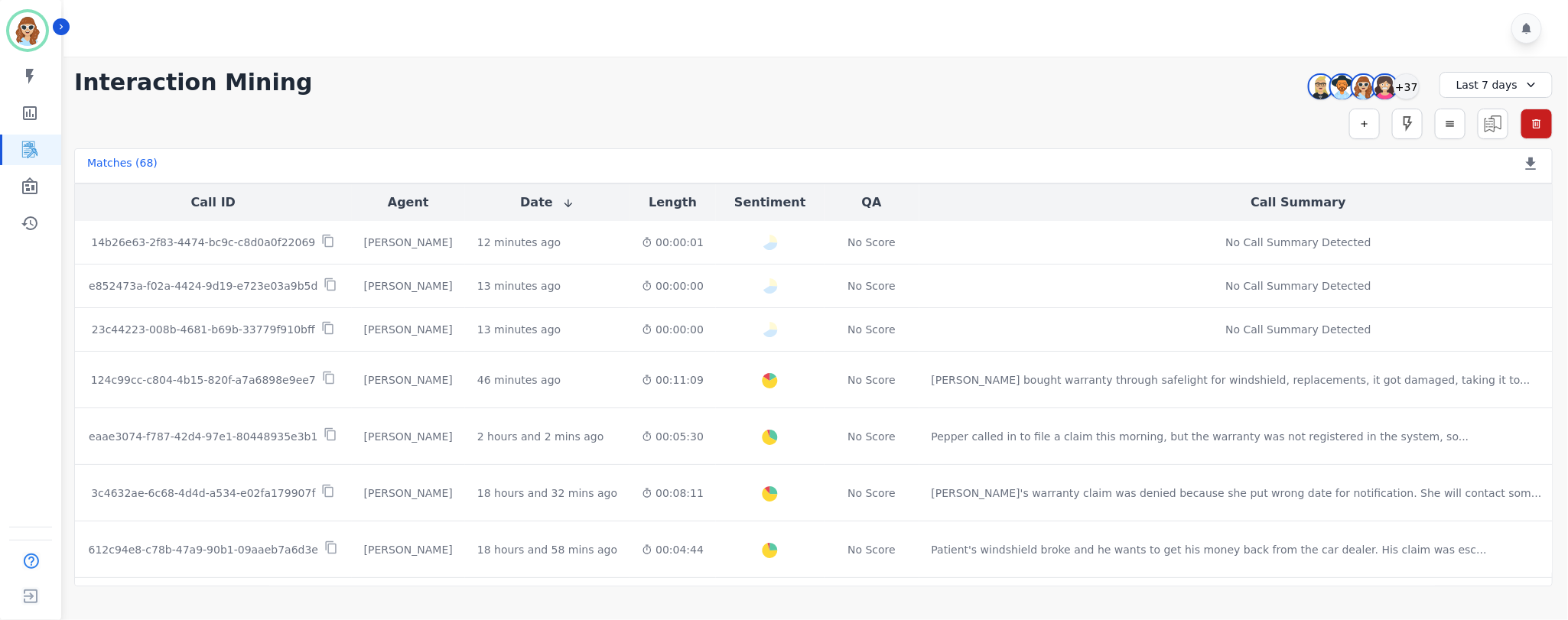
click at [1063, 97] on div "**********" at bounding box center [812, 322] width 1509 height 530
click at [1405, 88] on div "+37" at bounding box center [1406, 86] width 26 height 26
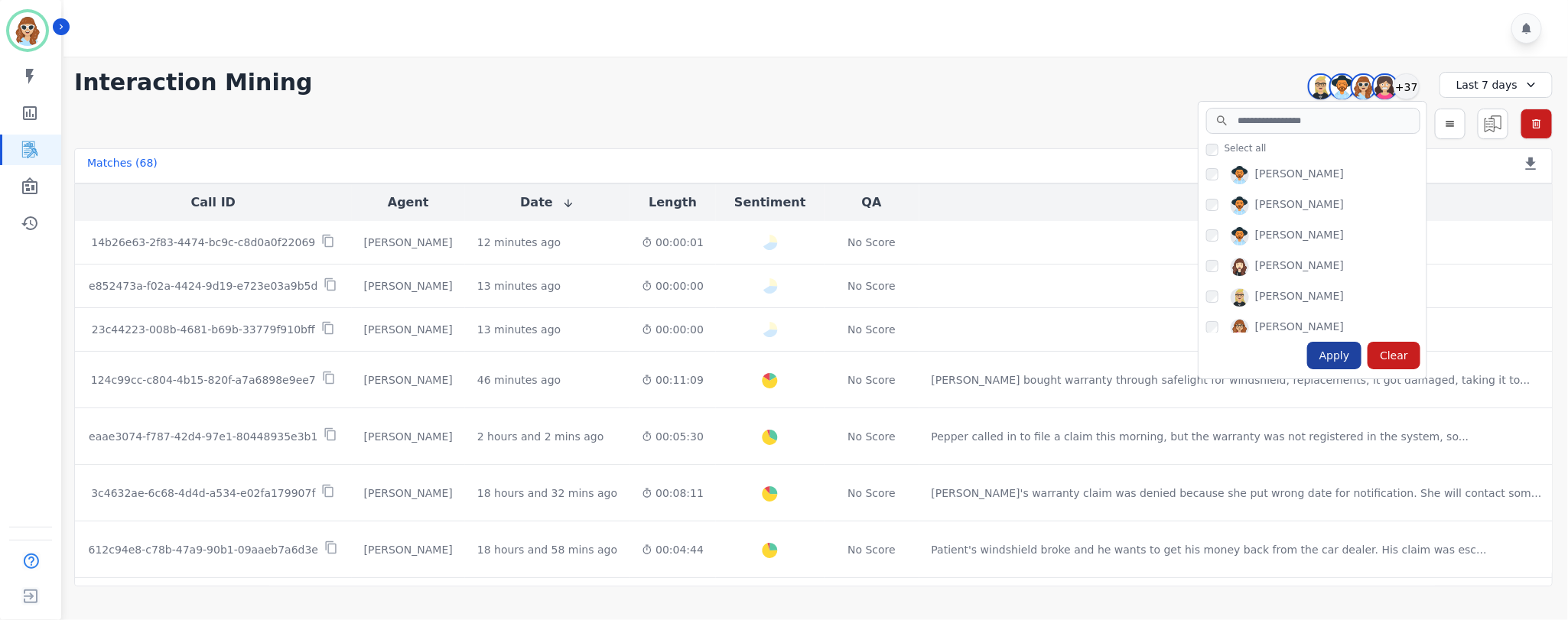
click at [1338, 354] on div "Apply" at bounding box center [1335, 356] width 55 height 28
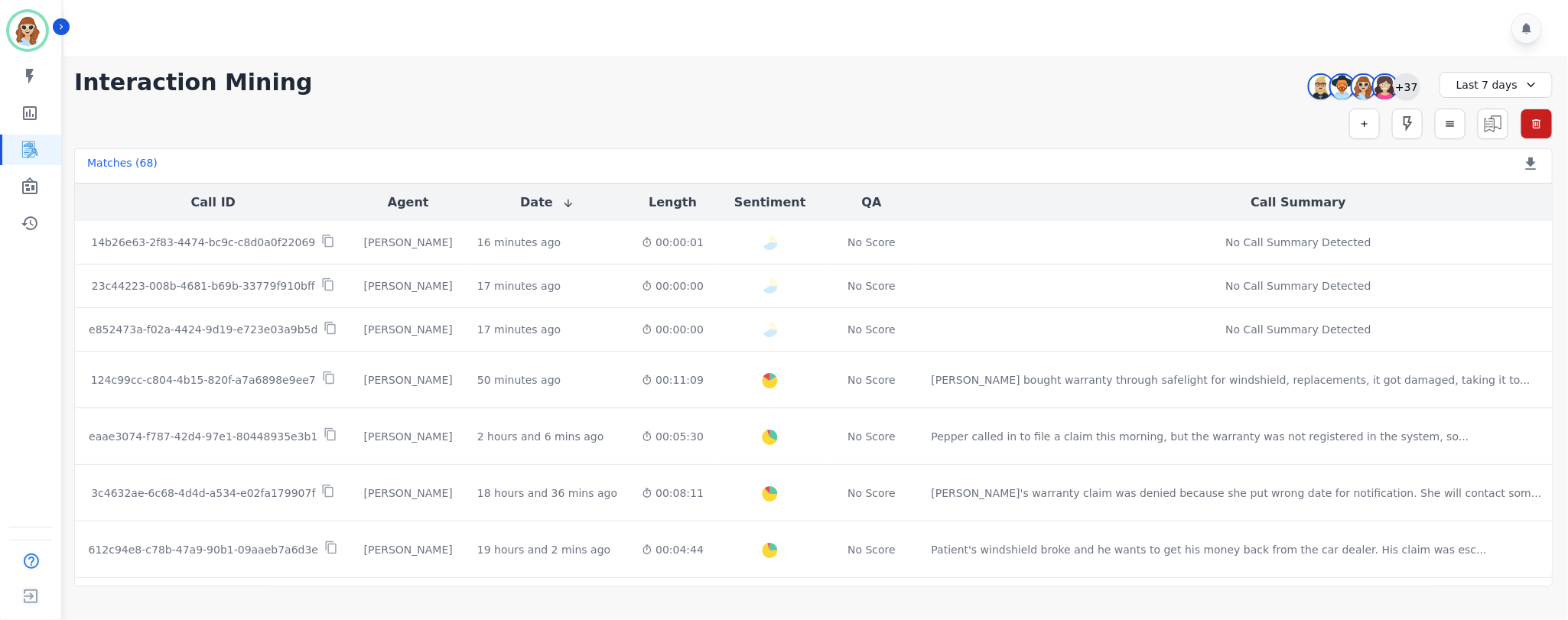
click at [1399, 89] on div "+37" at bounding box center [1406, 86] width 26 height 26
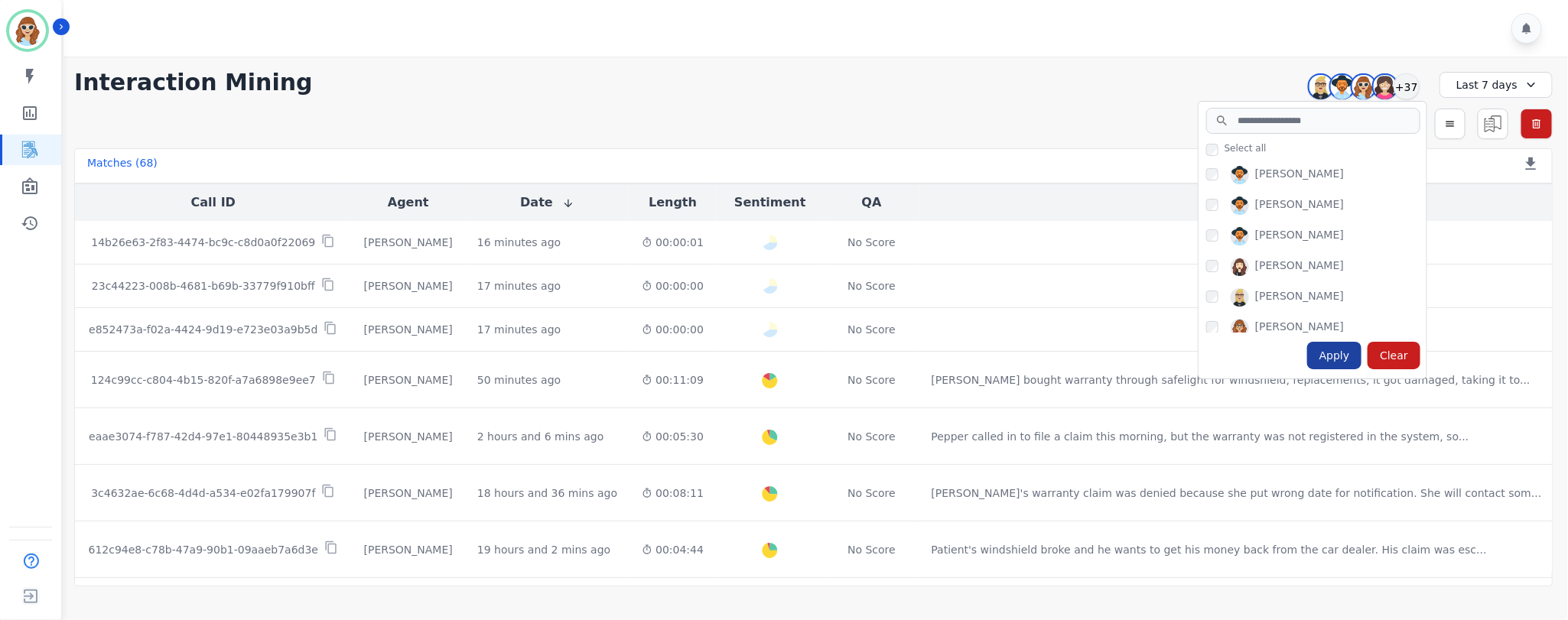
click at [1340, 362] on div "Apply" at bounding box center [1335, 356] width 55 height 28
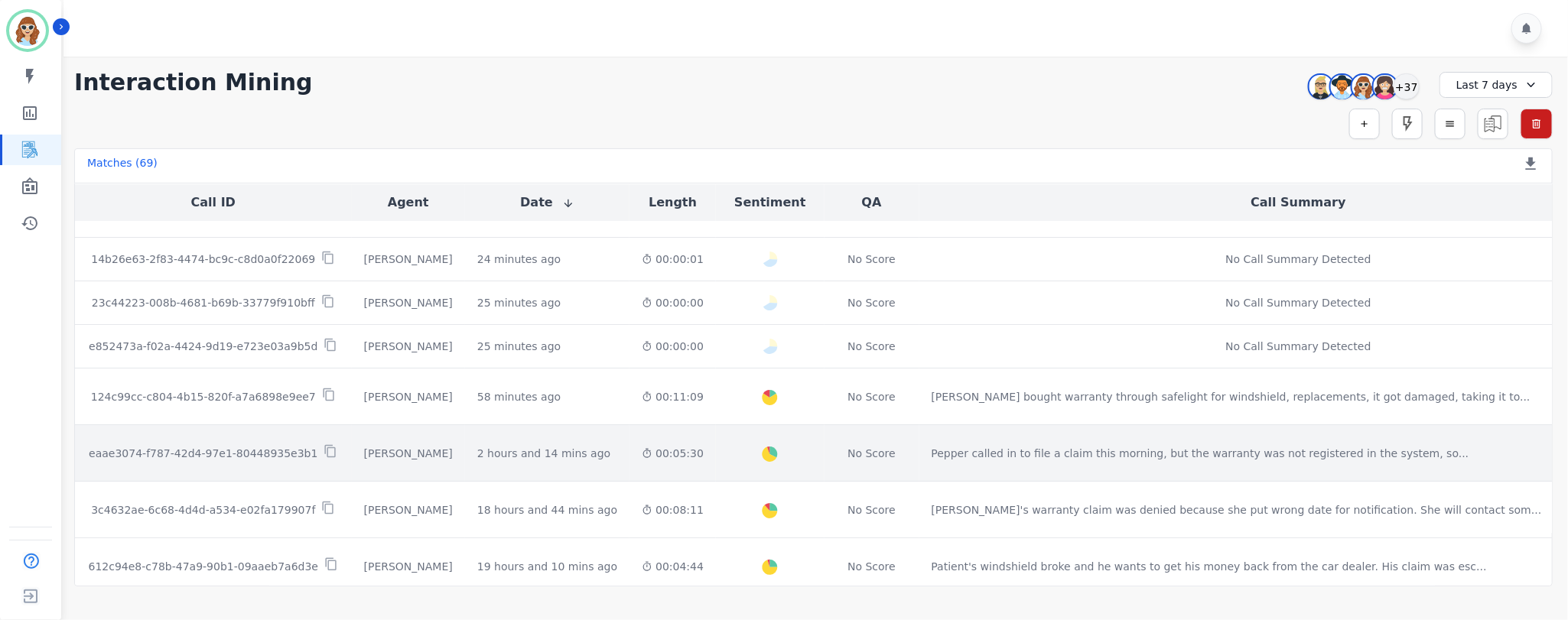
scroll to position [0, 0]
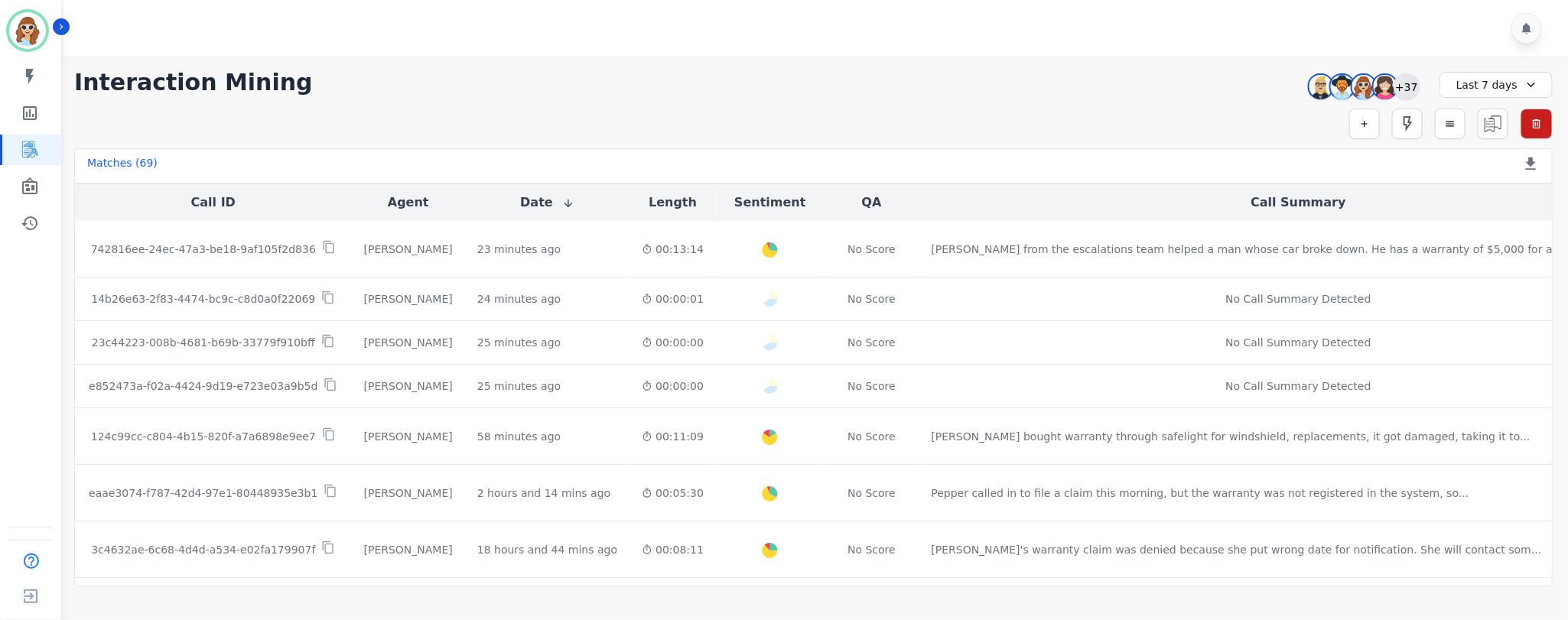
click at [1411, 89] on div "+37" at bounding box center [1406, 86] width 26 height 26
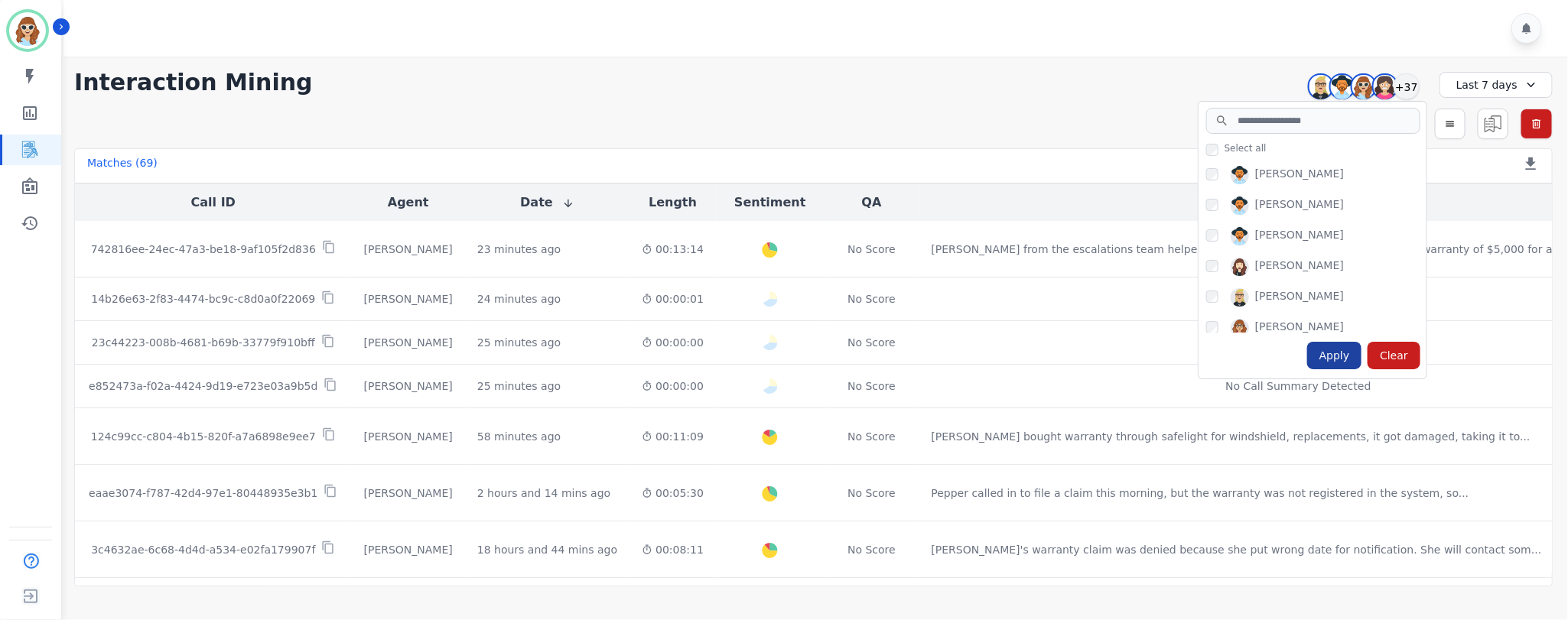
click at [1341, 358] on div "Apply" at bounding box center [1335, 356] width 55 height 28
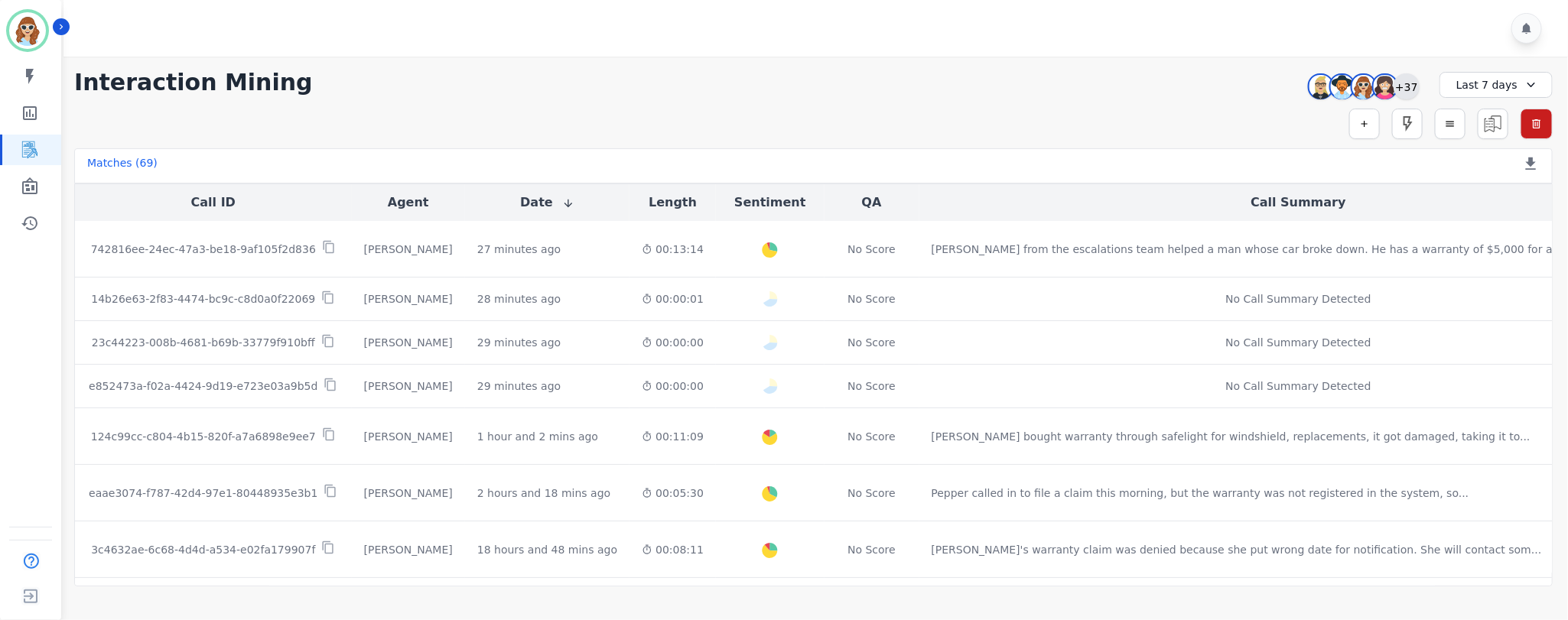
click at [1405, 87] on div "+37" at bounding box center [1406, 86] width 26 height 26
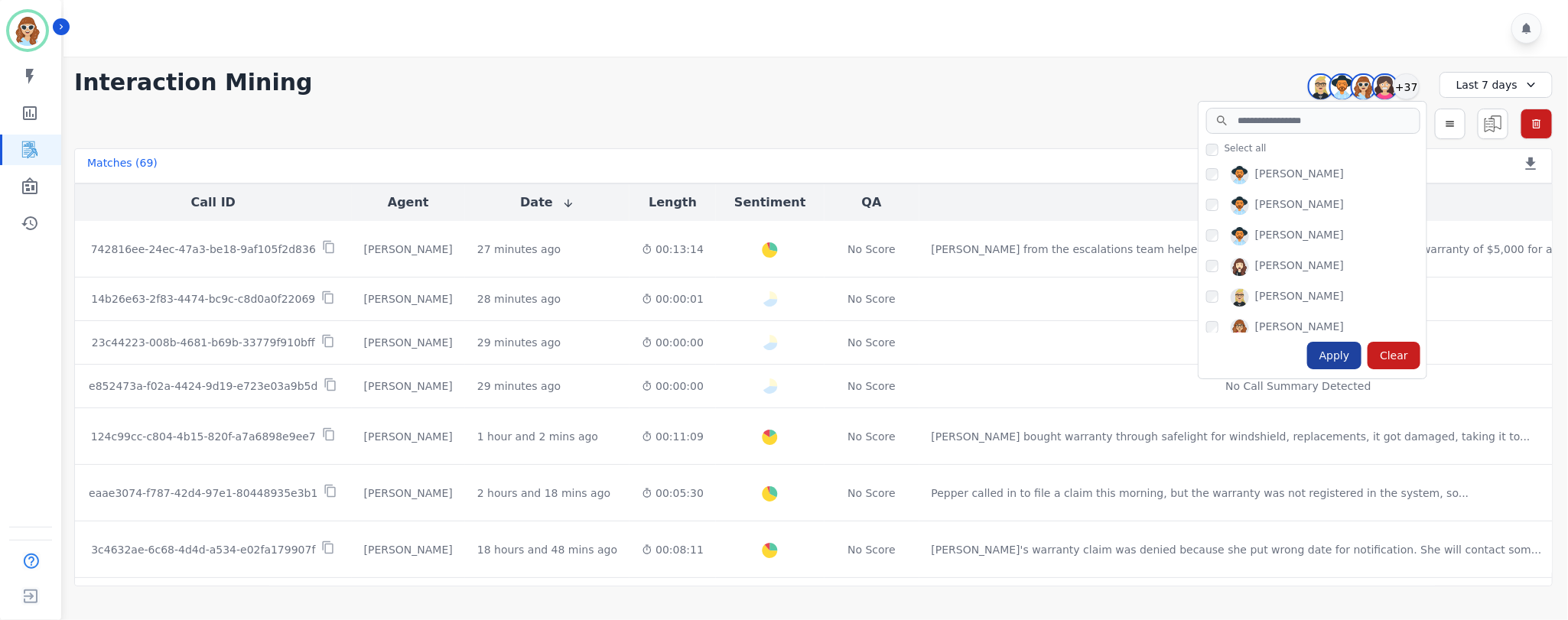
click at [1335, 352] on div "Apply" at bounding box center [1335, 356] width 55 height 28
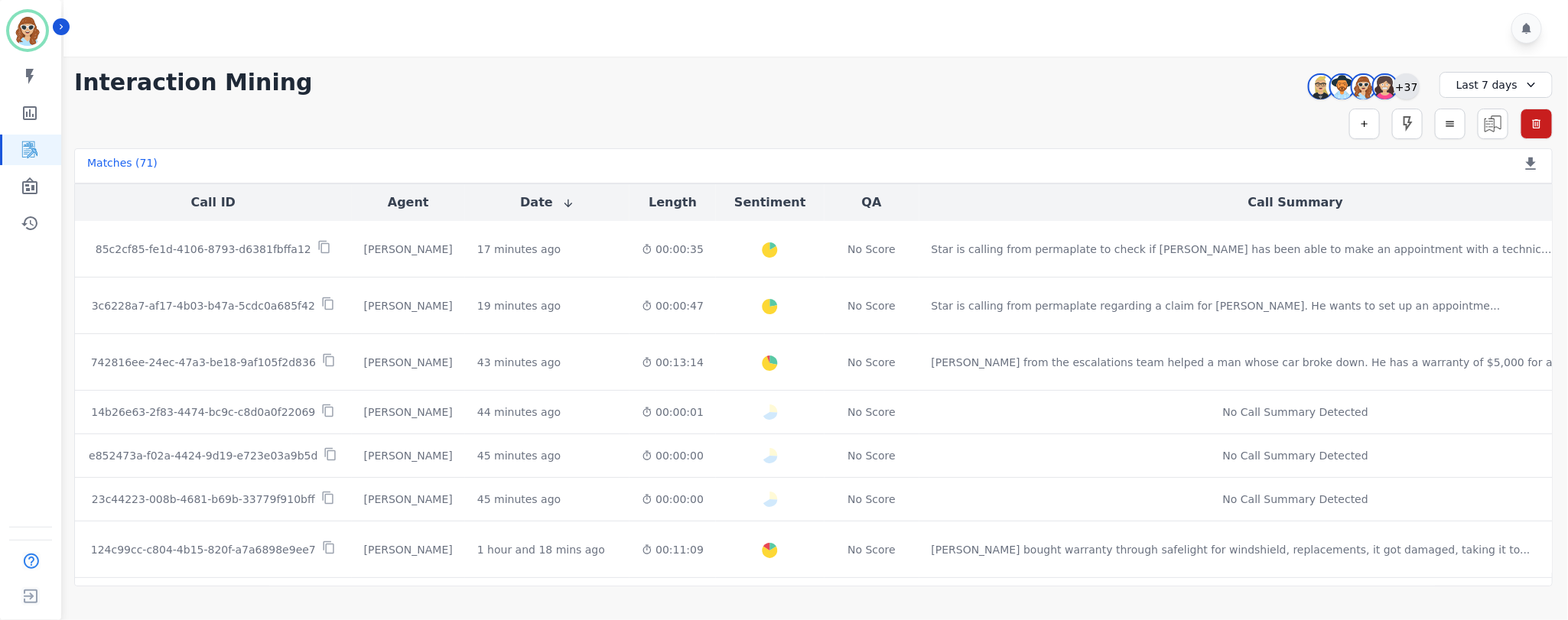
click at [1410, 88] on div "+37" at bounding box center [1406, 86] width 26 height 26
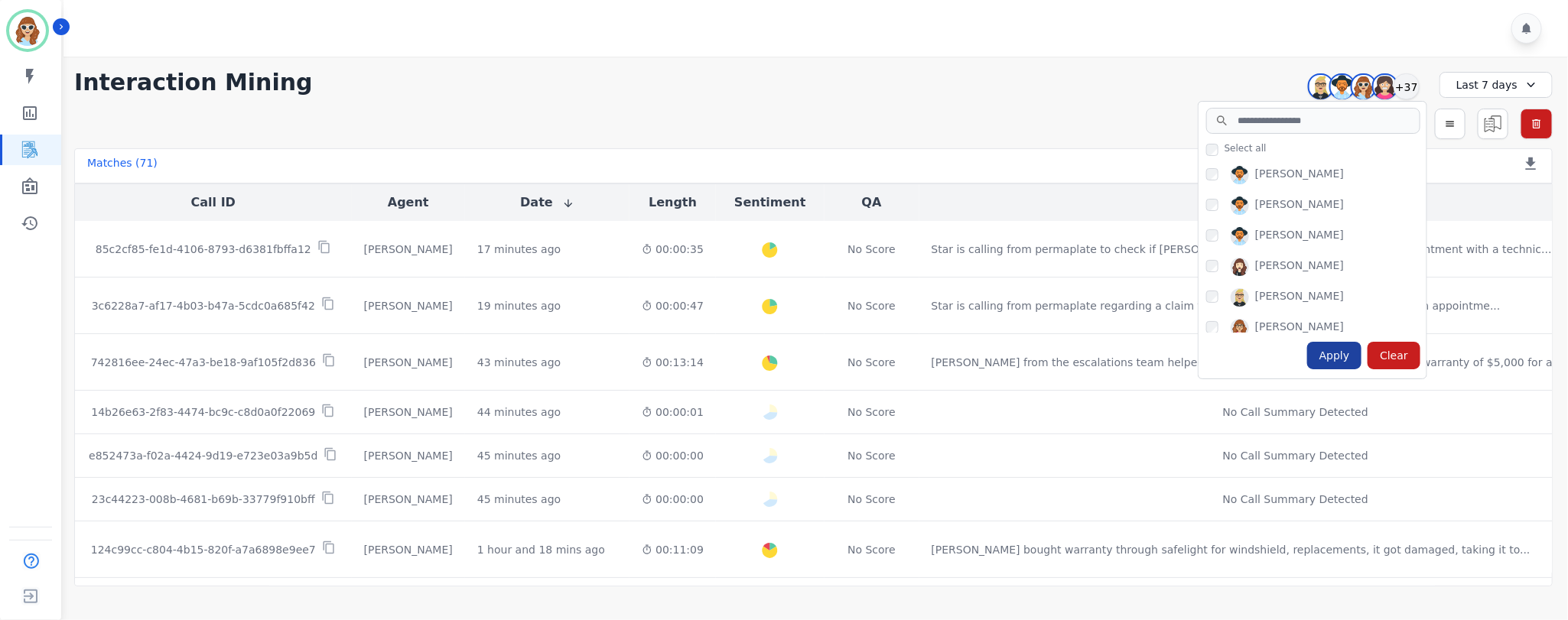
click at [1331, 356] on div "Apply" at bounding box center [1335, 356] width 55 height 28
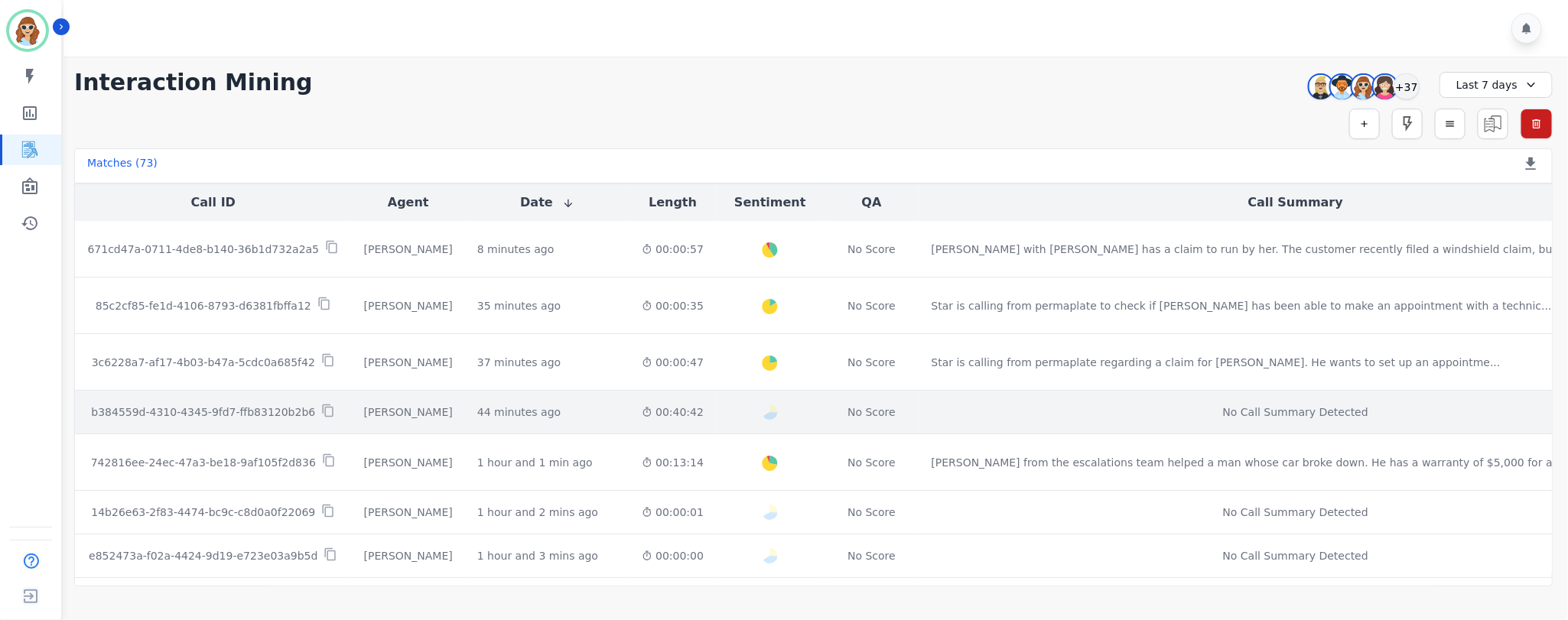
click at [260, 411] on p "b384559d-4310-4345-9fd7-ffb83120b2b6" at bounding box center [203, 412] width 224 height 15
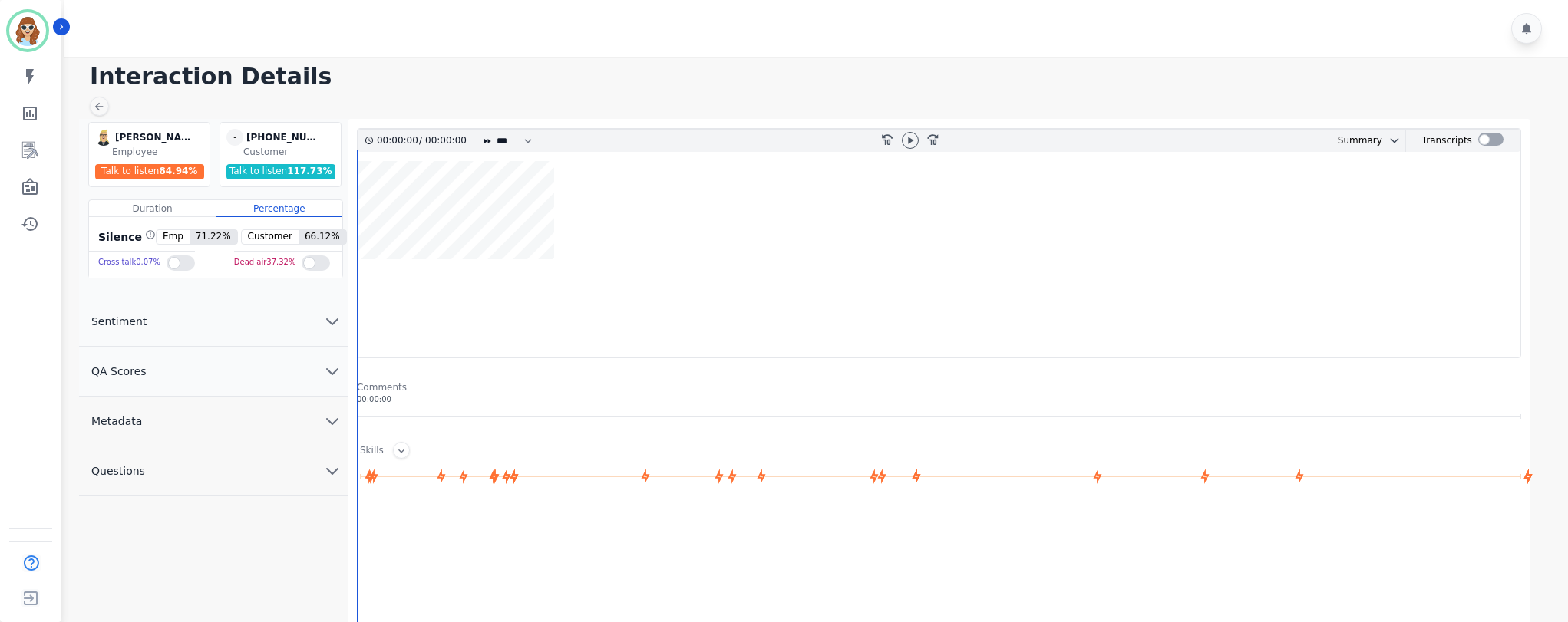
drag, startPoint x: 332, startPoint y: 417, endPoint x: 314, endPoint y: 389, distance: 33.3
click at [332, 417] on icon "chevron down" at bounding box center [332, 421] width 19 height 19
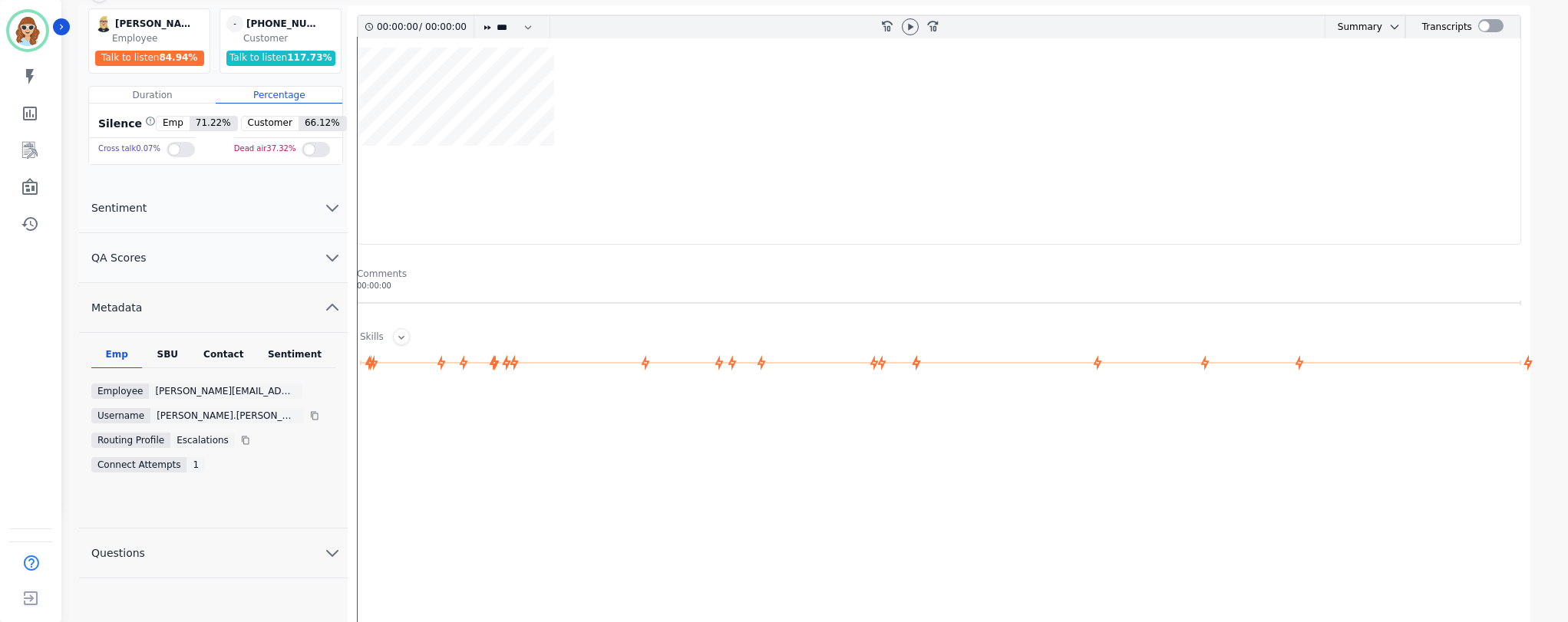
scroll to position [115, 0]
click at [173, 351] on div "SBU" at bounding box center [167, 356] width 51 height 20
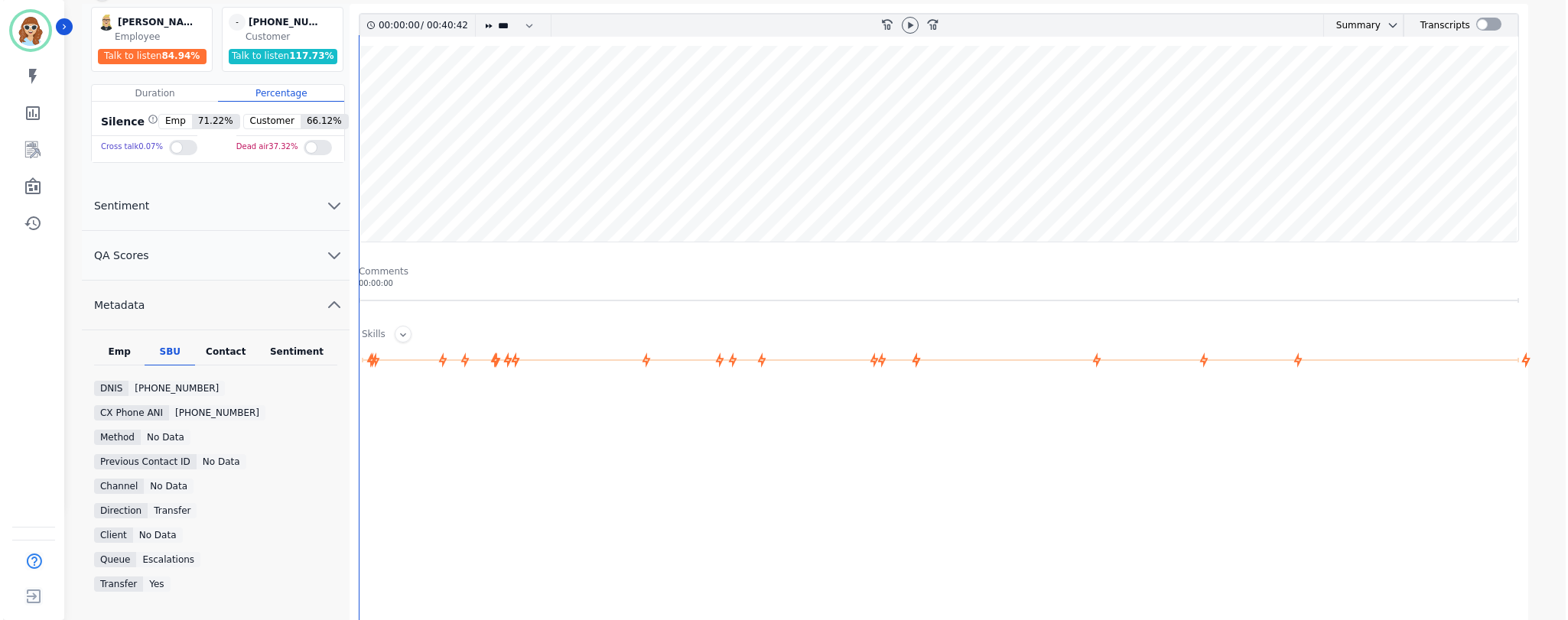
scroll to position [0, 0]
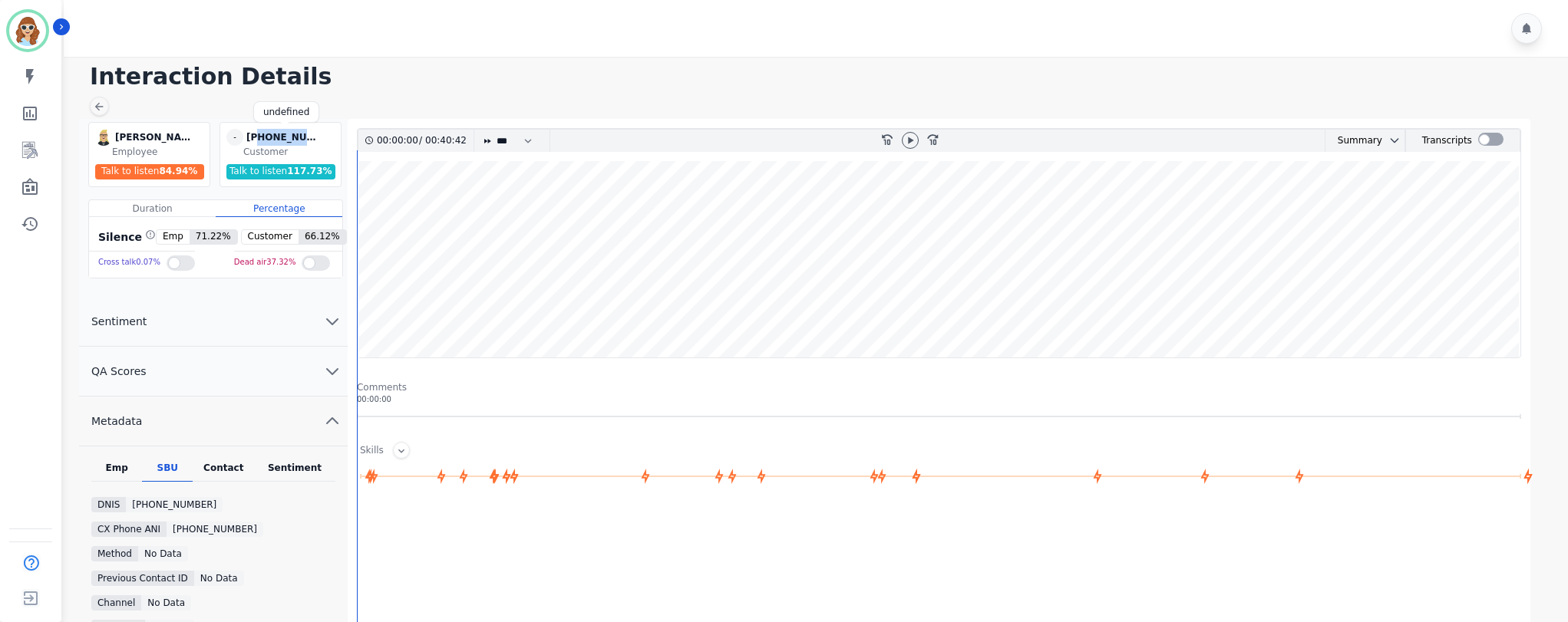
drag, startPoint x: 318, startPoint y: 137, endPoint x: 258, endPoint y: 140, distance: 60.1
click at [258, 140] on div "+19735925186" at bounding box center [285, 137] width 77 height 17
copy div "9735925186"
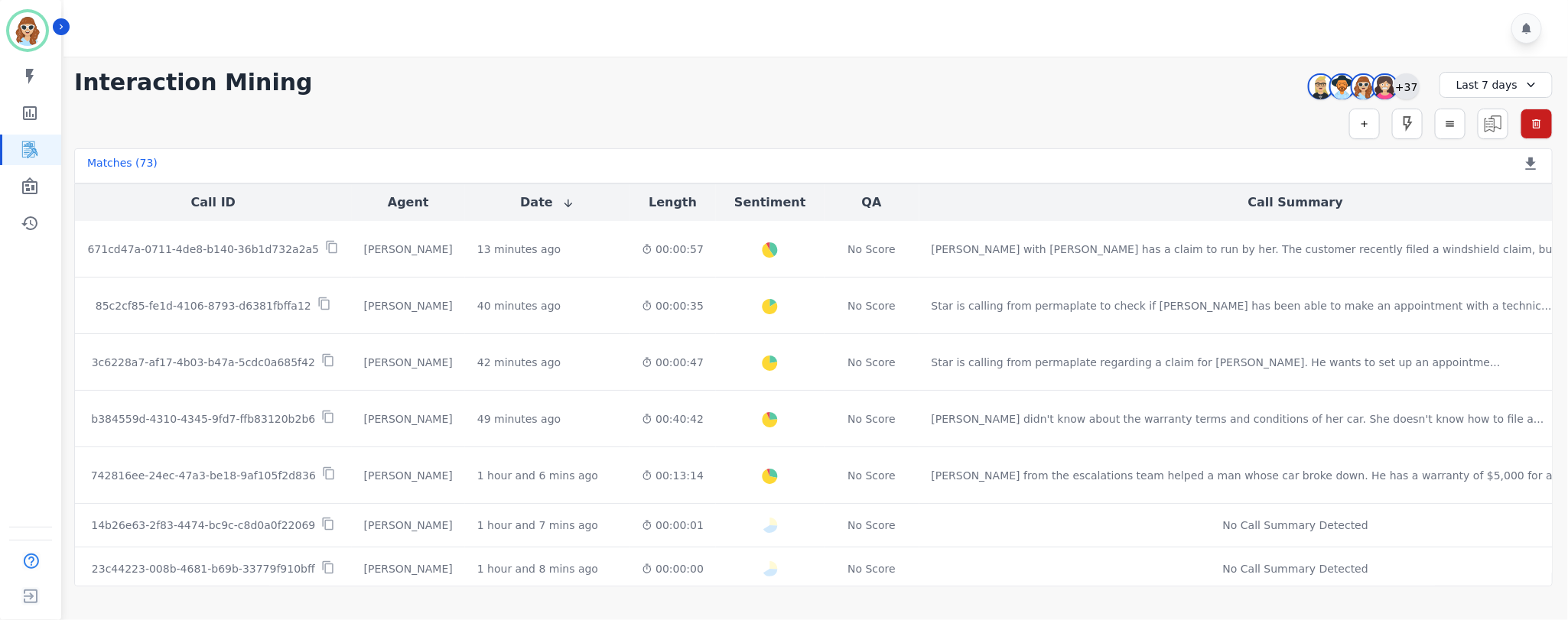
click at [1415, 79] on div "+37" at bounding box center [1406, 86] width 26 height 26
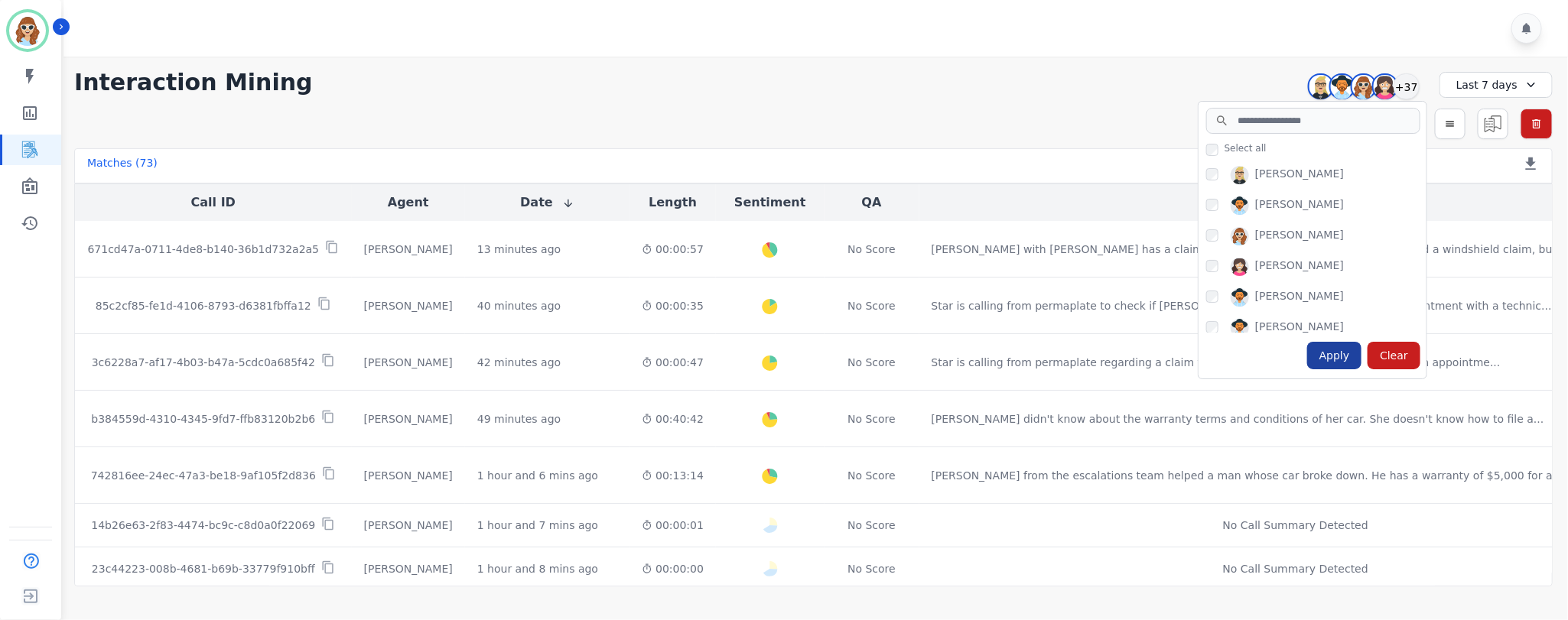
click at [1335, 352] on div "Apply" at bounding box center [1335, 356] width 55 height 28
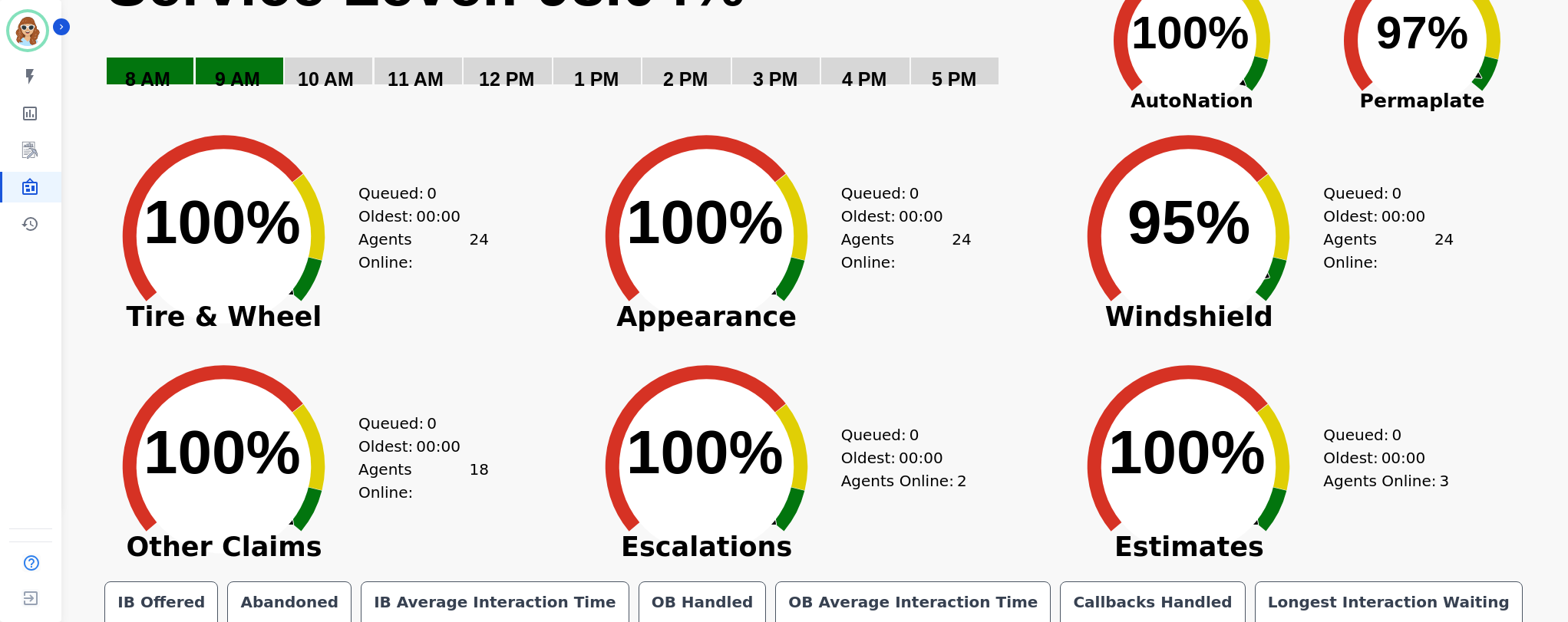
scroll to position [163, 0]
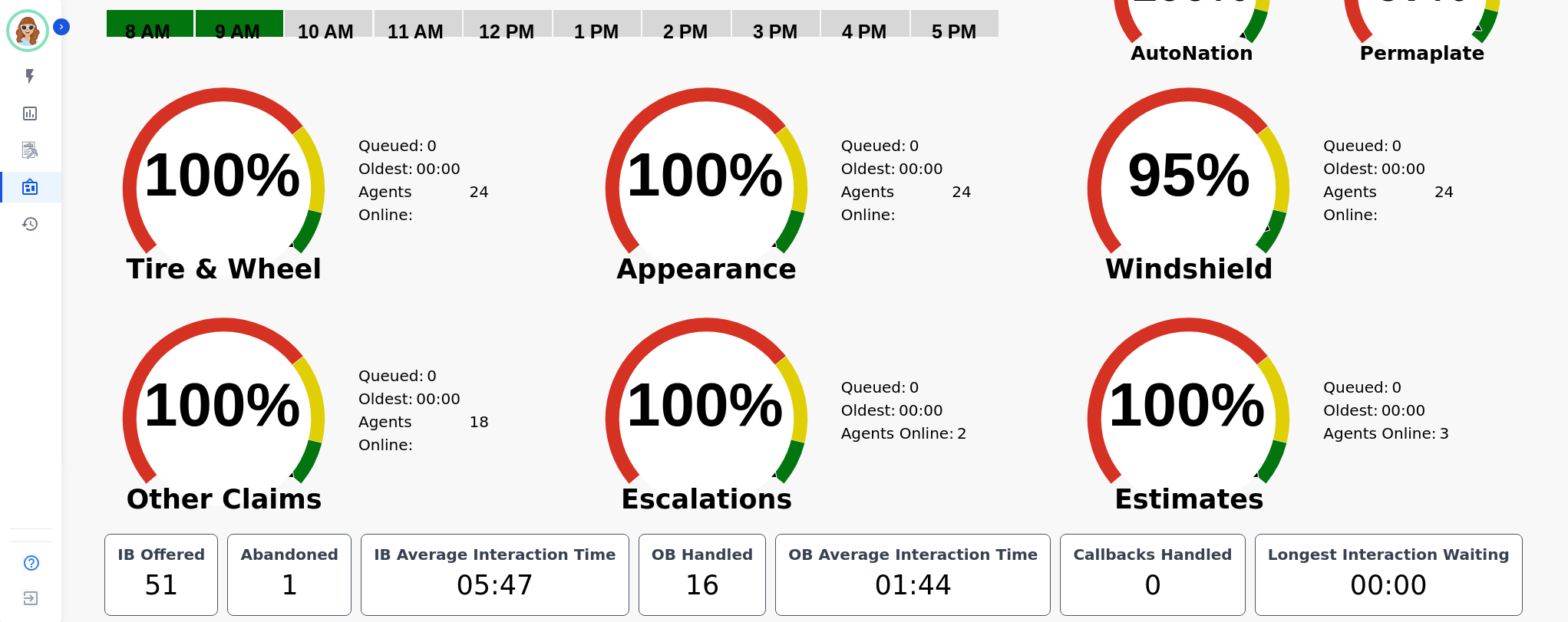
click at [788, 465] on icon at bounding box center [788, 461] width 33 height 45
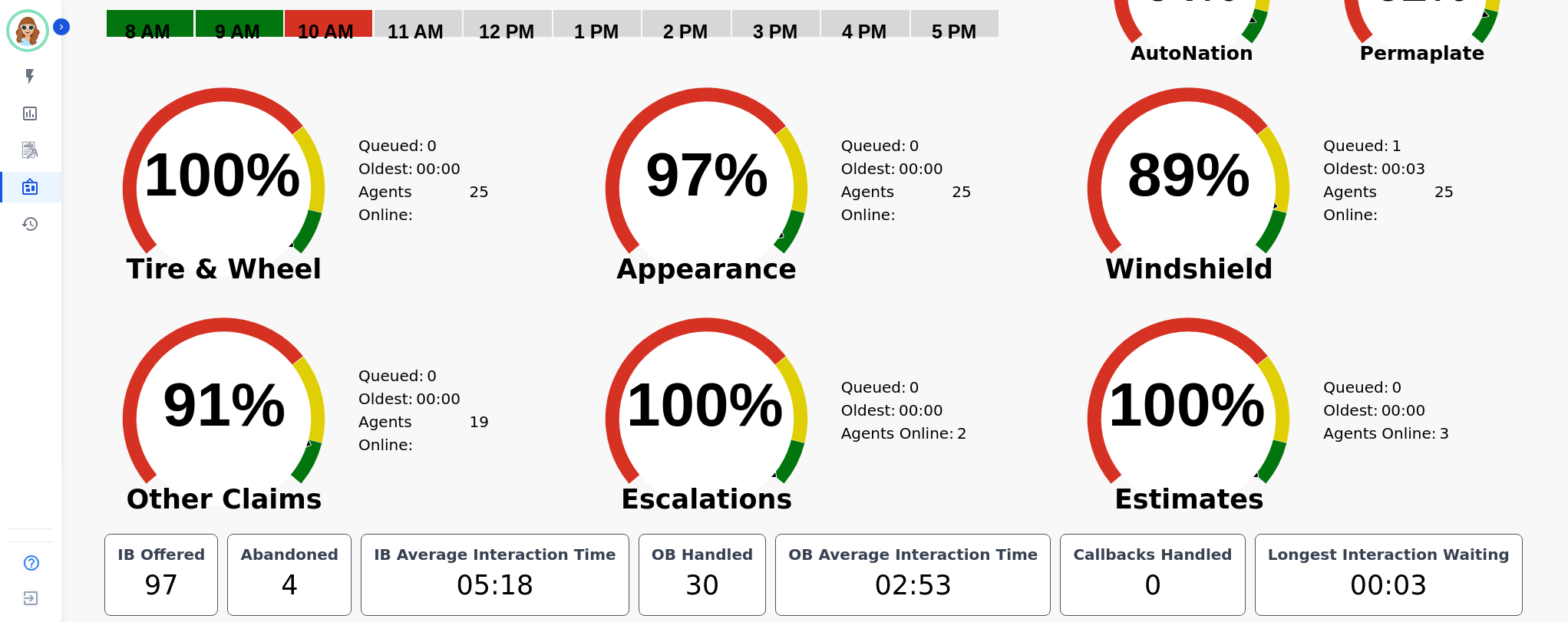
scroll to position [0, 0]
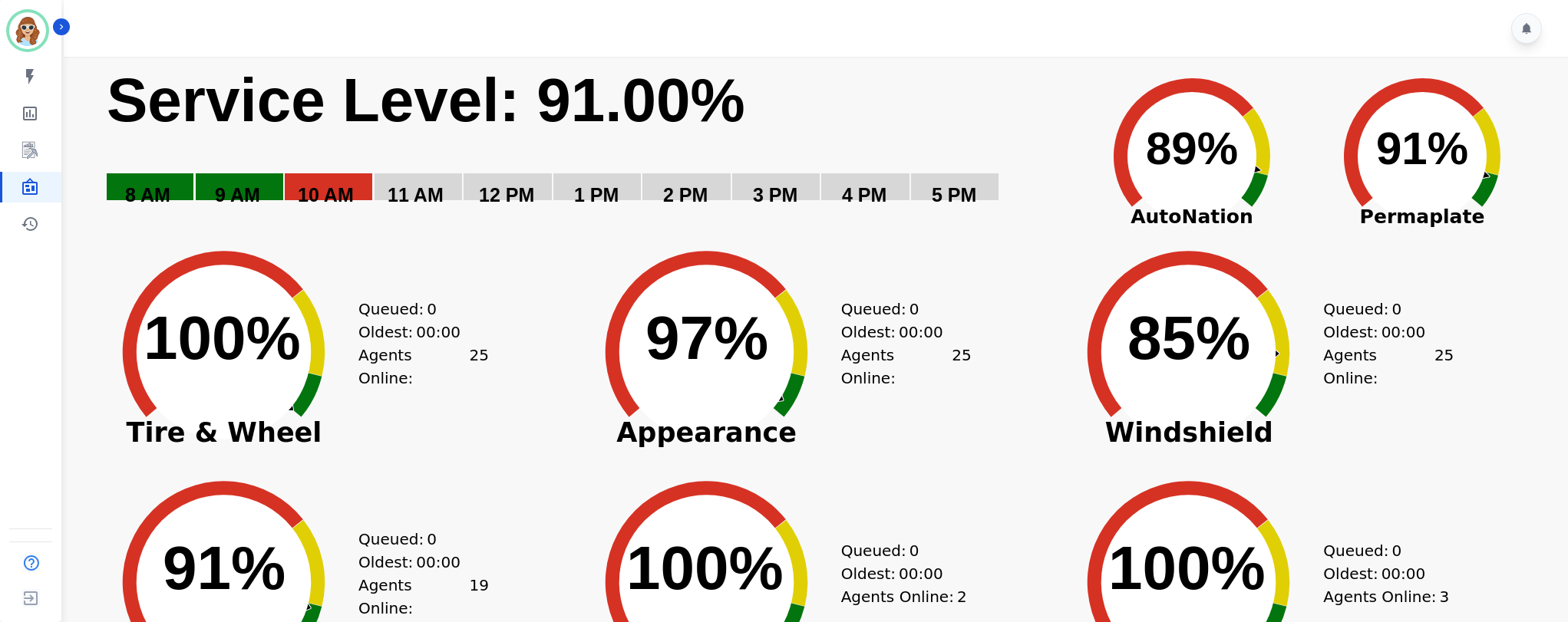
click at [1495, 434] on div "Created with Highcharts 10.3.3 85% ​ 85% Windshield Queued: 0 Oldest: 00:00 Age…" at bounding box center [1296, 341] width 483 height 230
